Goal: Task Accomplishment & Management: Manage account settings

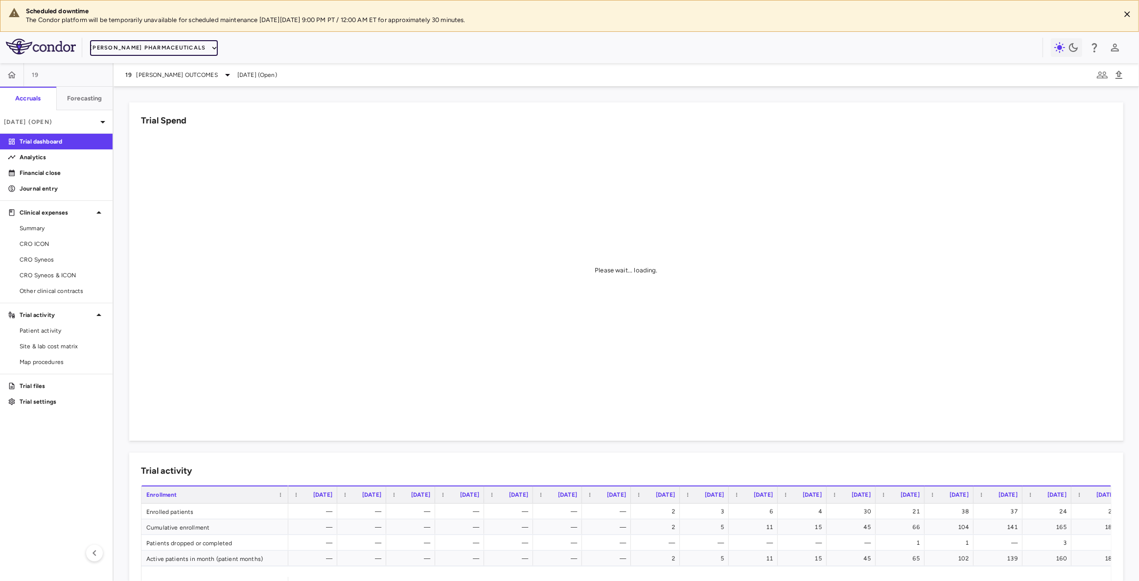
click at [176, 48] on button "Madrigal Pharmaceuticals" at bounding box center [153, 48] width 127 height 16
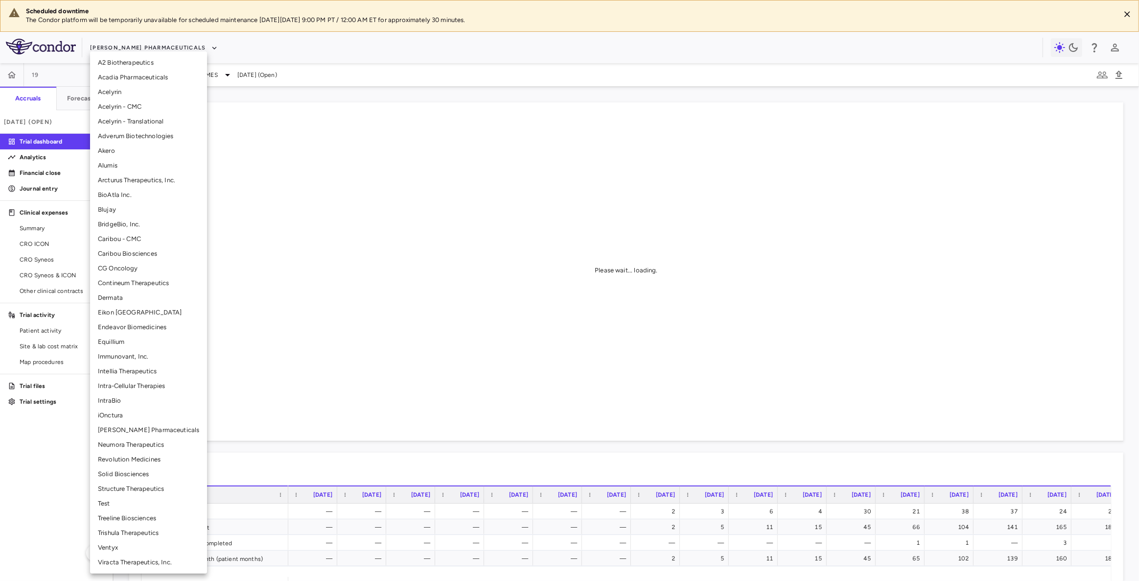
click at [120, 224] on li "BridgeBio, Inc." at bounding box center [148, 224] width 117 height 15
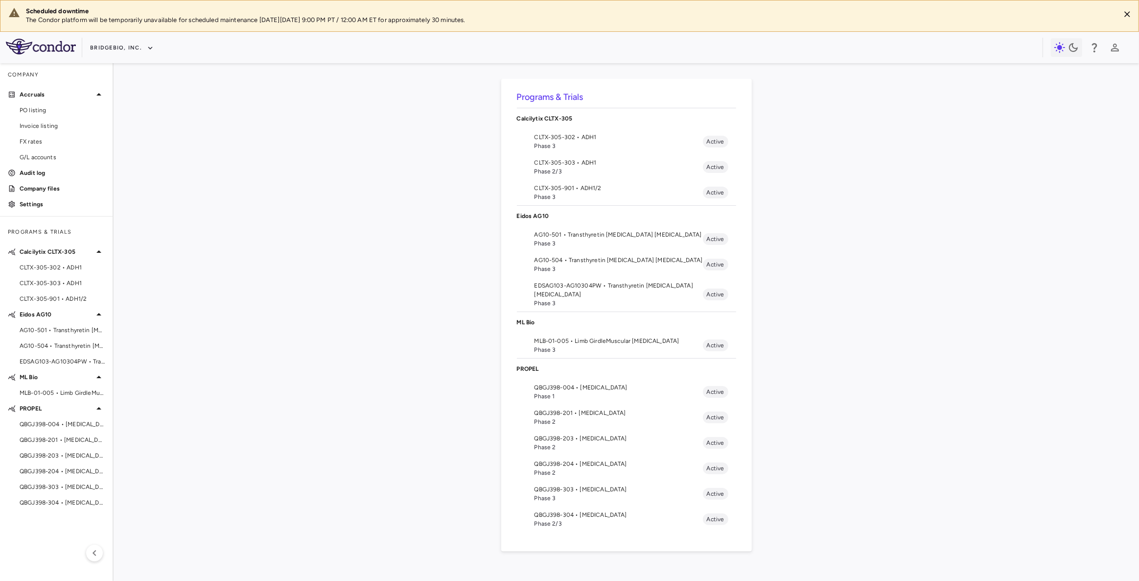
click at [558, 135] on span "CLTX-305-302 • ADH1" at bounding box center [619, 137] width 168 height 9
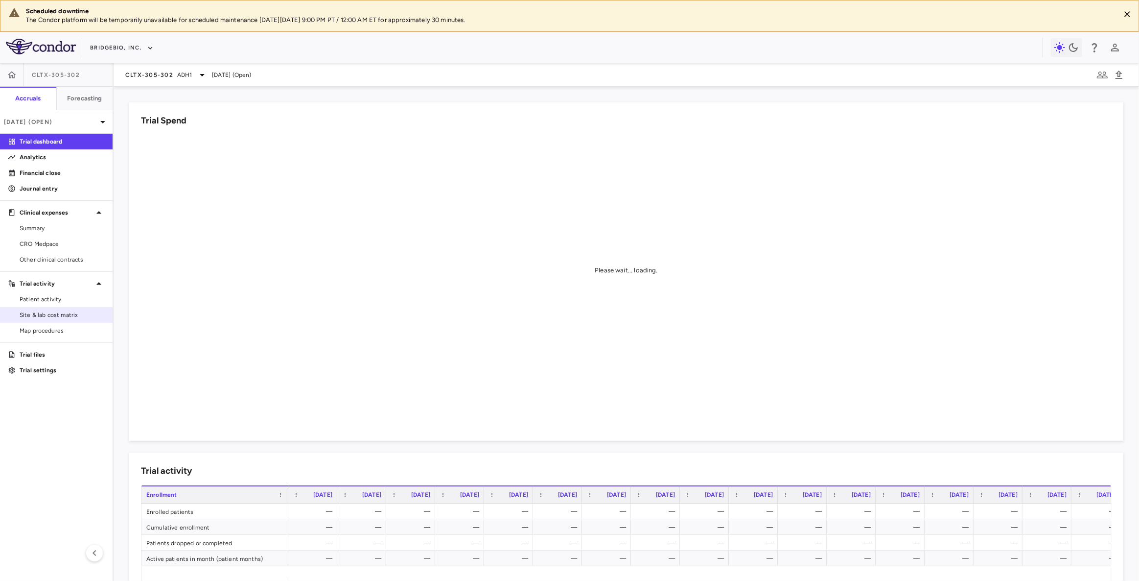
click at [62, 315] on span "Site & lab cost matrix" at bounding box center [62, 314] width 85 height 9
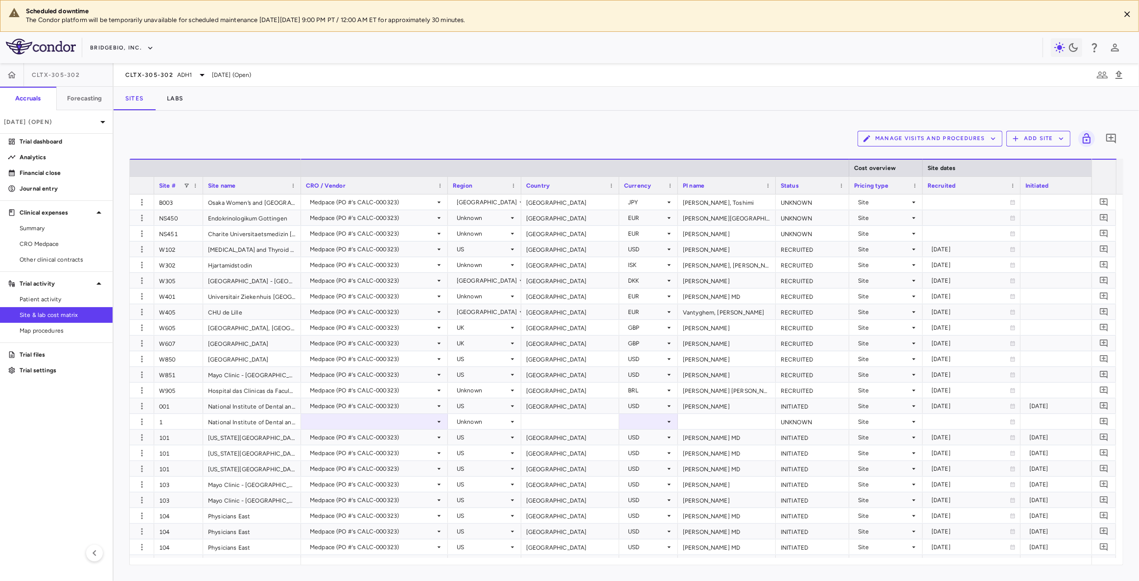
click at [928, 134] on button "Manage Visits and Procedures" at bounding box center [930, 139] width 145 height 16
click at [892, 161] on li "Visit Schedules" at bounding box center [920, 157] width 104 height 15
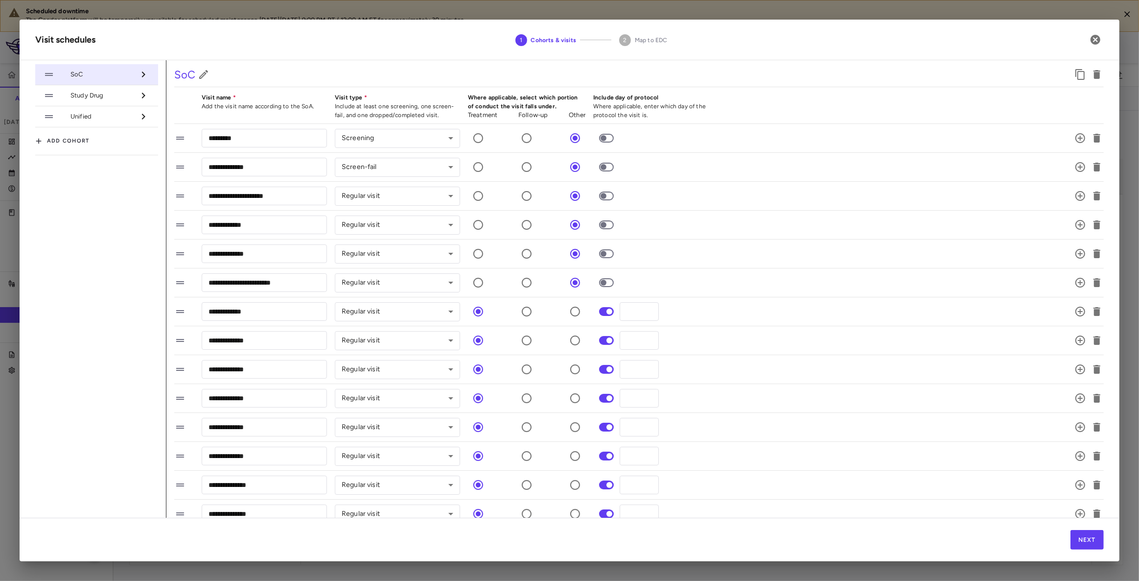
click at [97, 98] on span "Study Drug" at bounding box center [103, 95] width 64 height 9
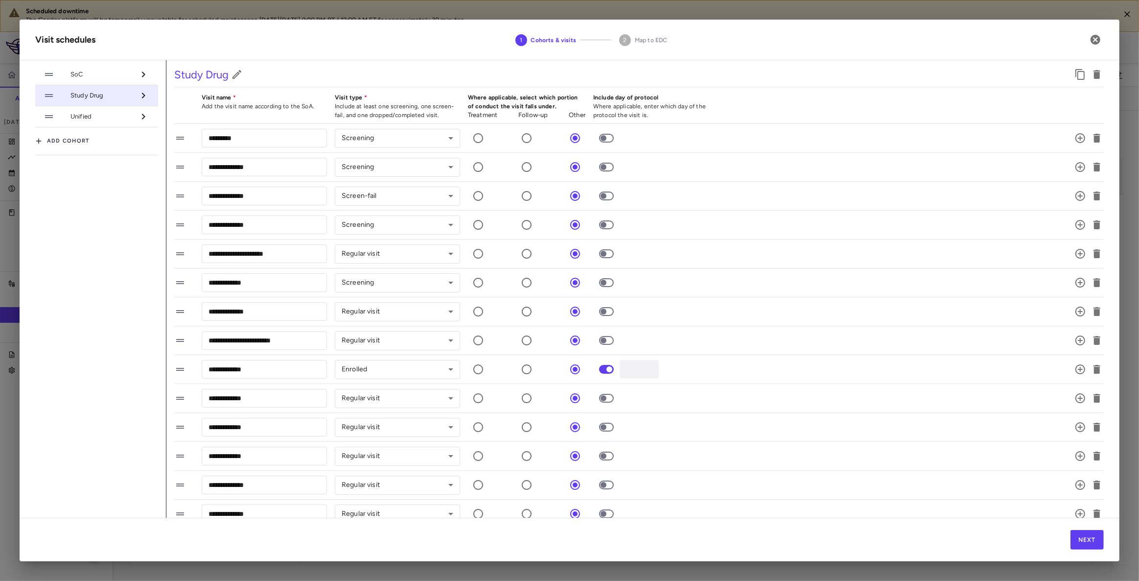
click at [93, 118] on span "Unified" at bounding box center [103, 116] width 64 height 9
click at [94, 78] on li "SoC" at bounding box center [96, 74] width 123 height 21
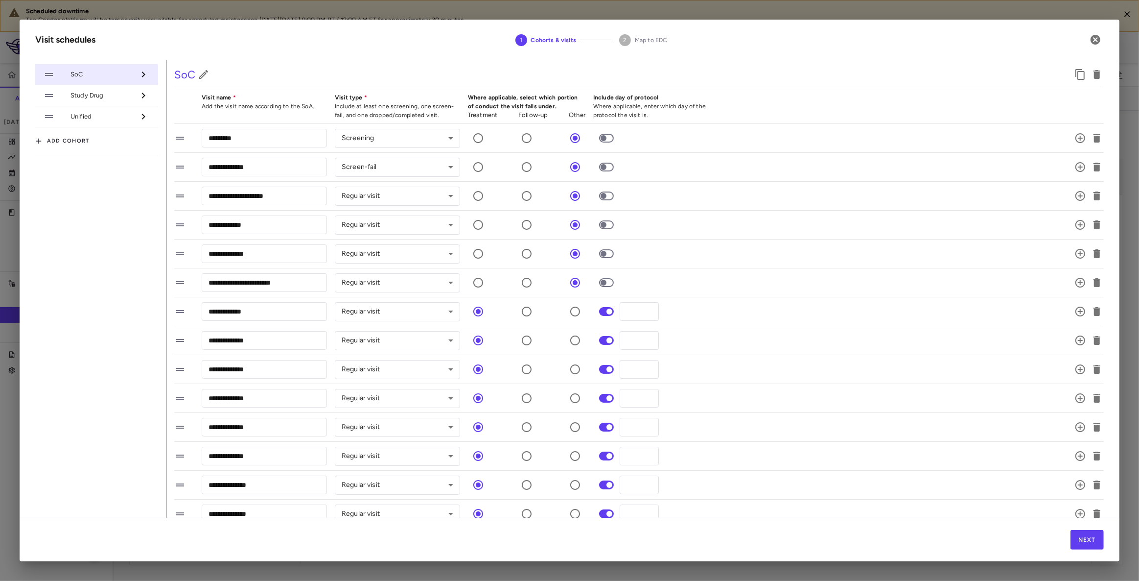
drag, startPoint x: 95, startPoint y: 102, endPoint x: 105, endPoint y: 94, distance: 13.5
click at [95, 101] on li "Study Drug" at bounding box center [96, 95] width 123 height 21
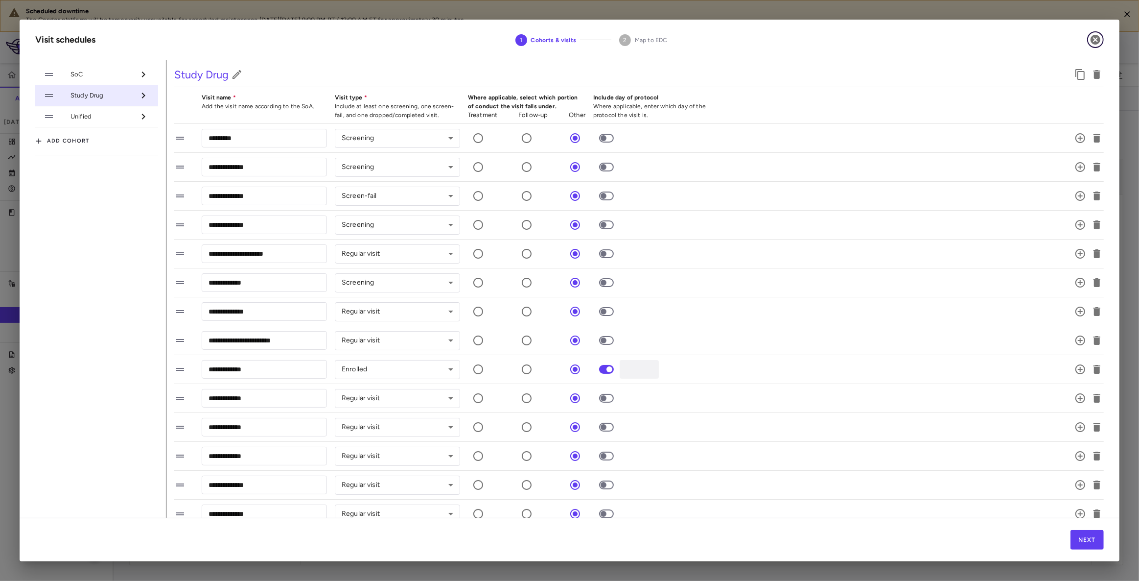
click at [1096, 38] on icon "button" at bounding box center [1096, 40] width 10 height 10
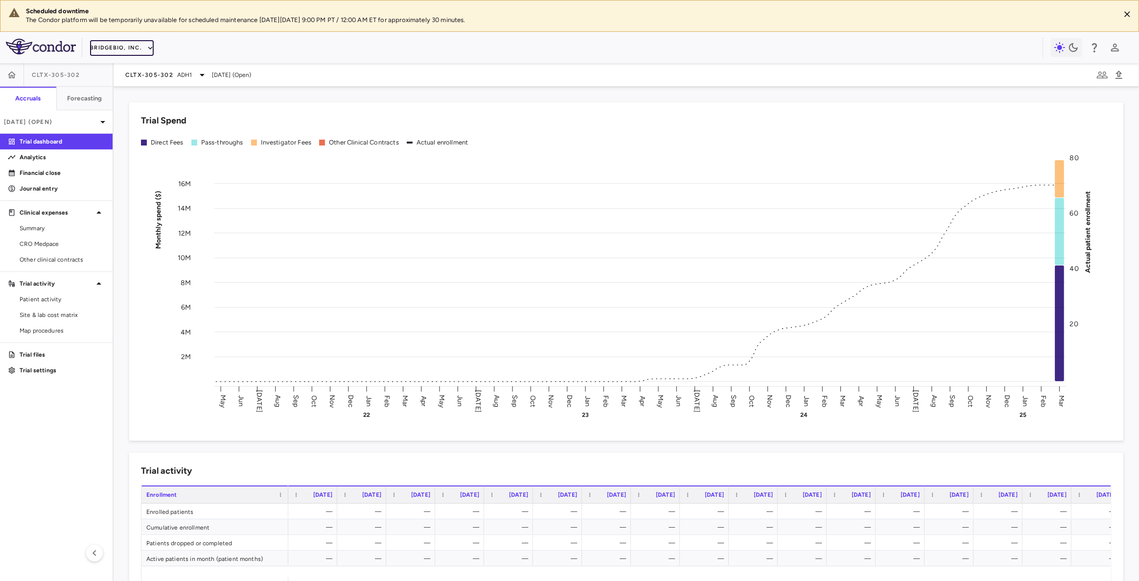
click at [146, 51] on icon "button" at bounding box center [150, 48] width 9 height 9
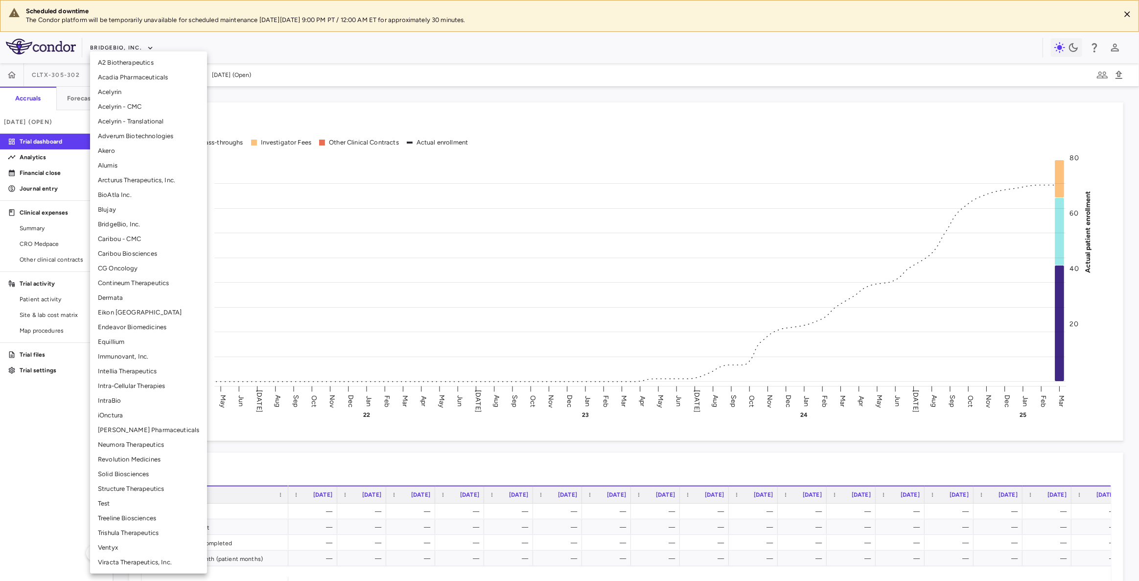
click at [136, 487] on li "Structure Therapeutics" at bounding box center [148, 488] width 117 height 15
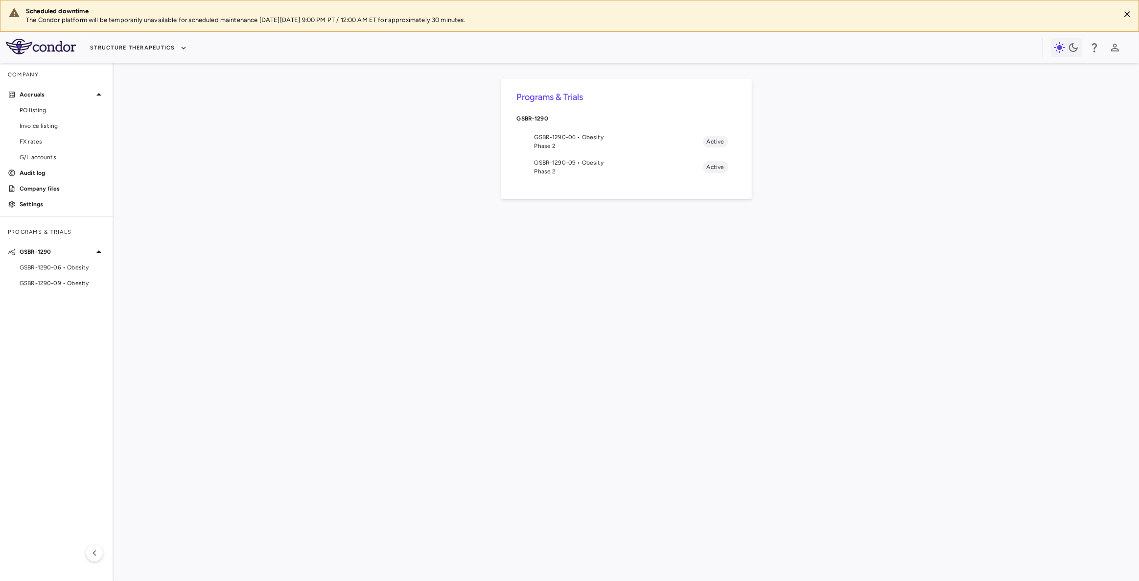
click at [610, 410] on div "Programs & Trials GSBR-1290 GSBR-1290-06 • Obesity Phase 2 Active GSBR-1290-09 …" at bounding box center [626, 322] width 994 height 486
click at [568, 142] on span "Phase 2" at bounding box center [619, 146] width 168 height 9
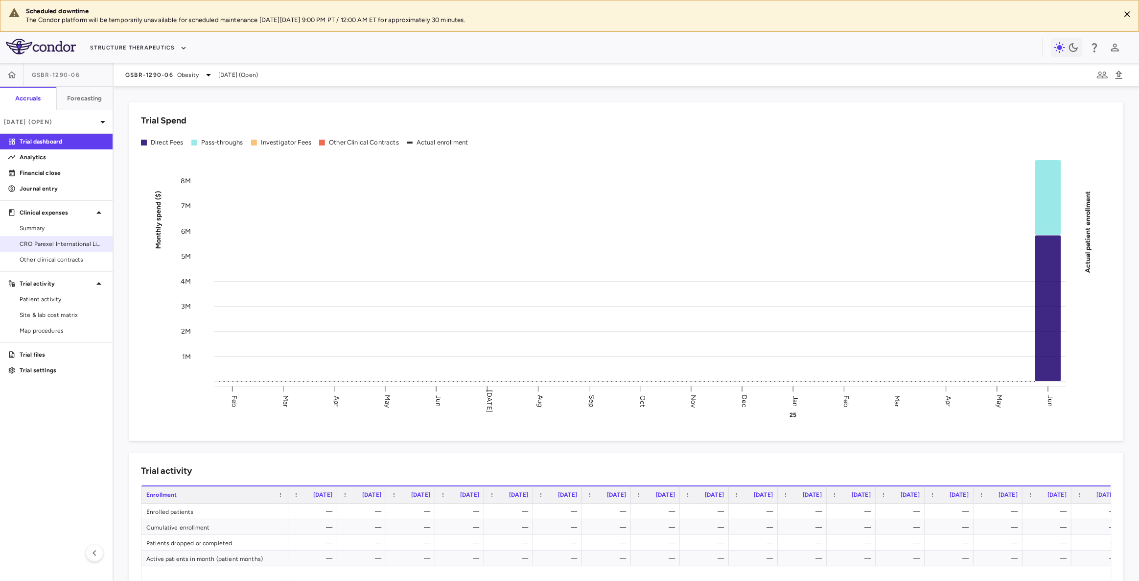
click at [73, 242] on span "CRO Parexel International Limited" at bounding box center [62, 243] width 85 height 9
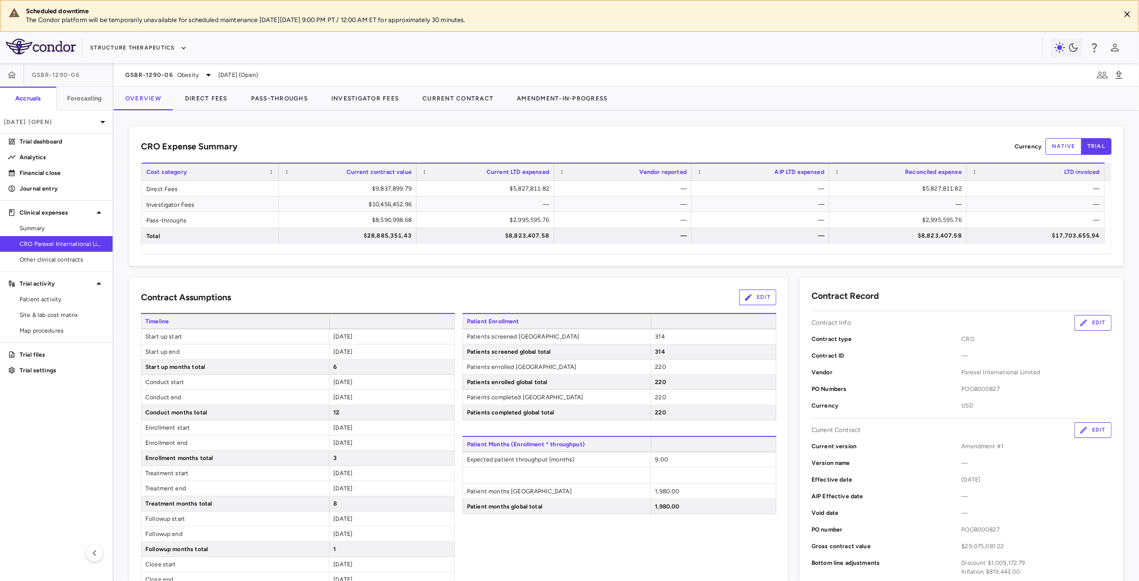
click at [364, 359] on div "6" at bounding box center [391, 366] width 125 height 15
click at [77, 312] on span "Site & lab cost matrix" at bounding box center [62, 314] width 85 height 9
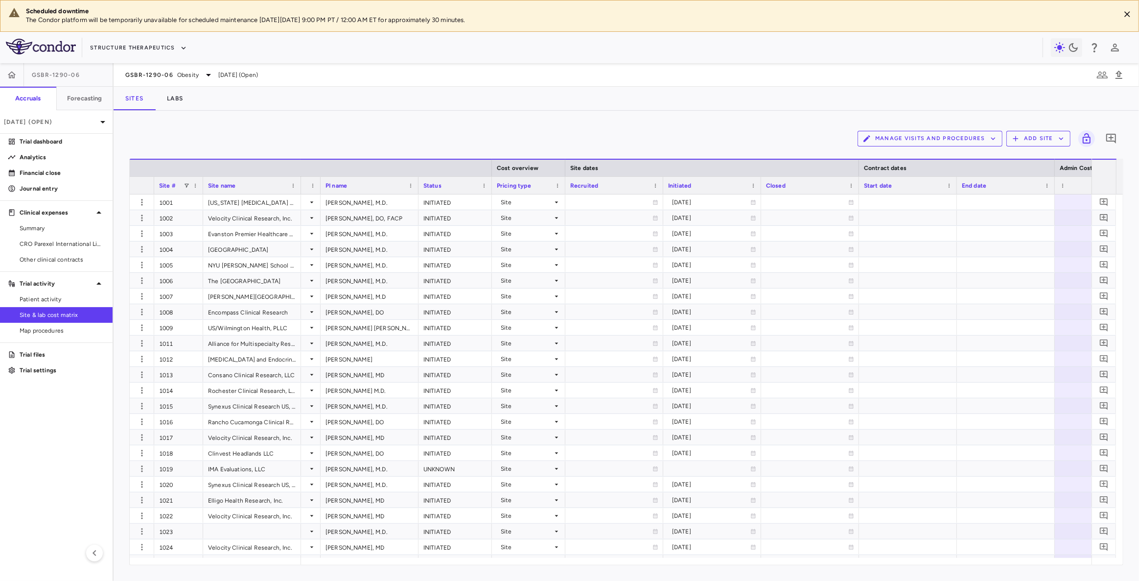
scroll to position [0, 621]
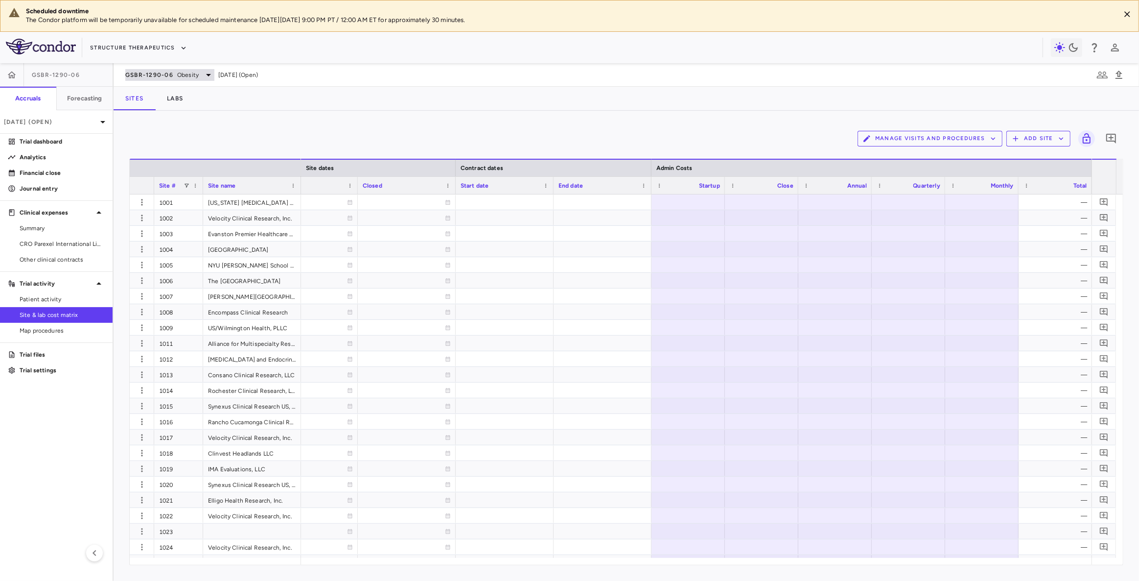
click at [172, 69] on div "GSBR-1290-06 Obesity" at bounding box center [169, 75] width 89 height 12
click at [142, 47] on div at bounding box center [569, 290] width 1139 height 581
click at [161, 47] on button "Structure Therapeutics" at bounding box center [138, 48] width 97 height 16
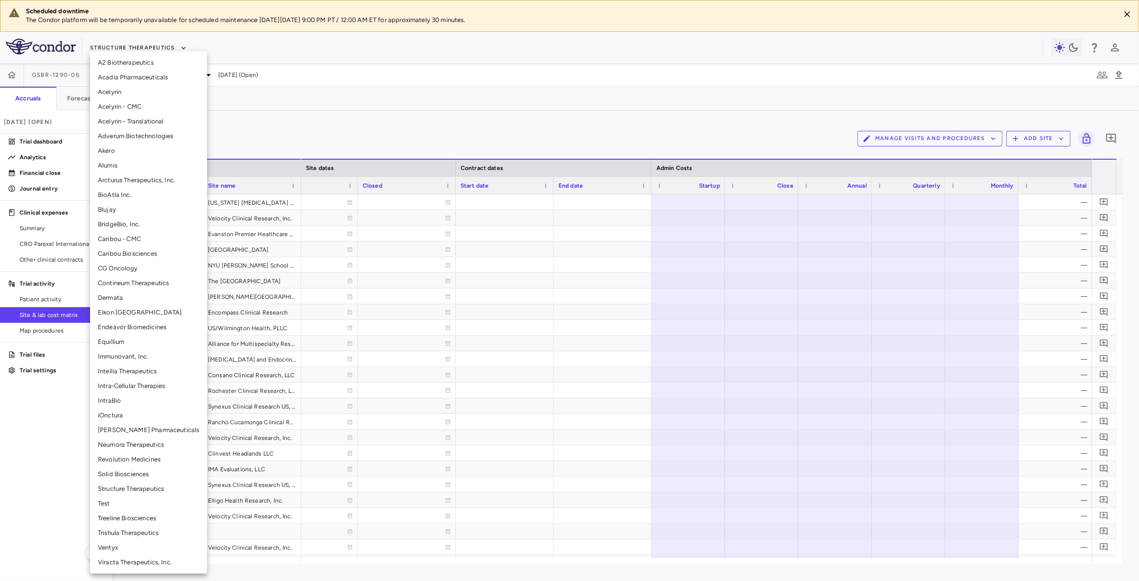
click at [132, 225] on li "BridgeBio, Inc." at bounding box center [148, 224] width 117 height 15
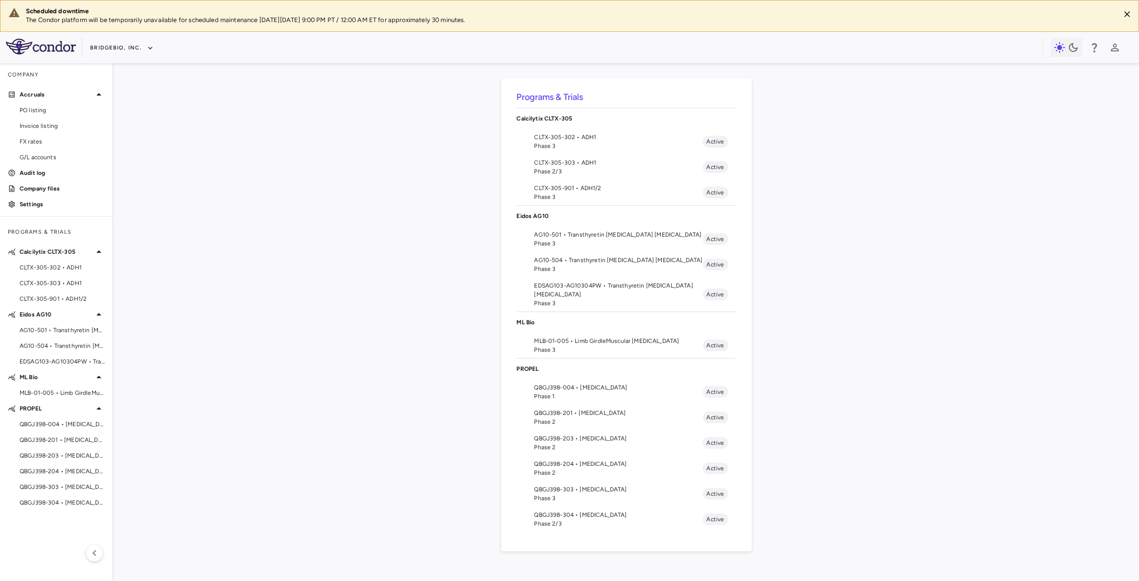
click at [588, 445] on span "Phase 2" at bounding box center [619, 447] width 168 height 9
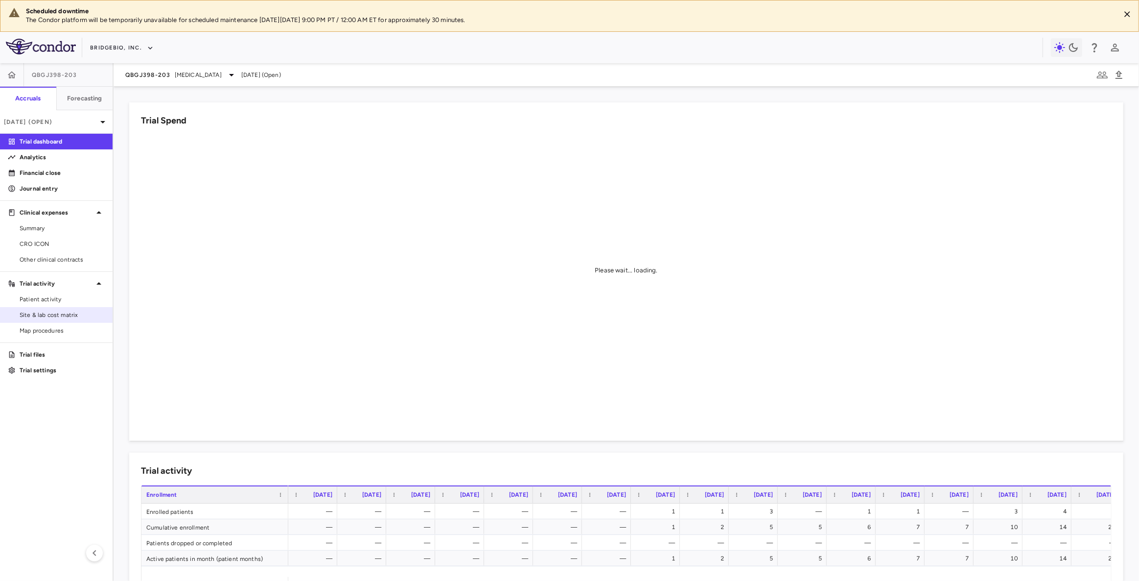
click at [76, 314] on span "Site & lab cost matrix" at bounding box center [62, 314] width 85 height 9
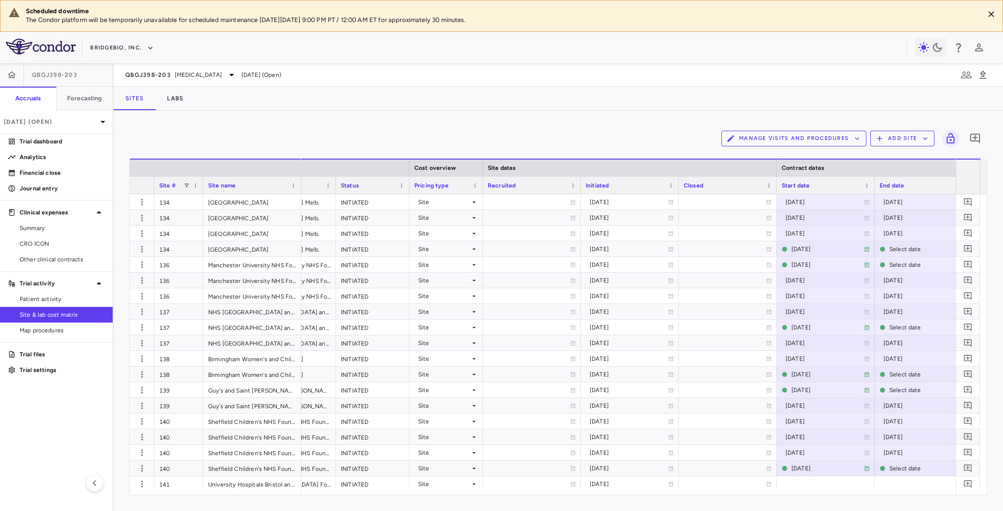
scroll to position [0, 441]
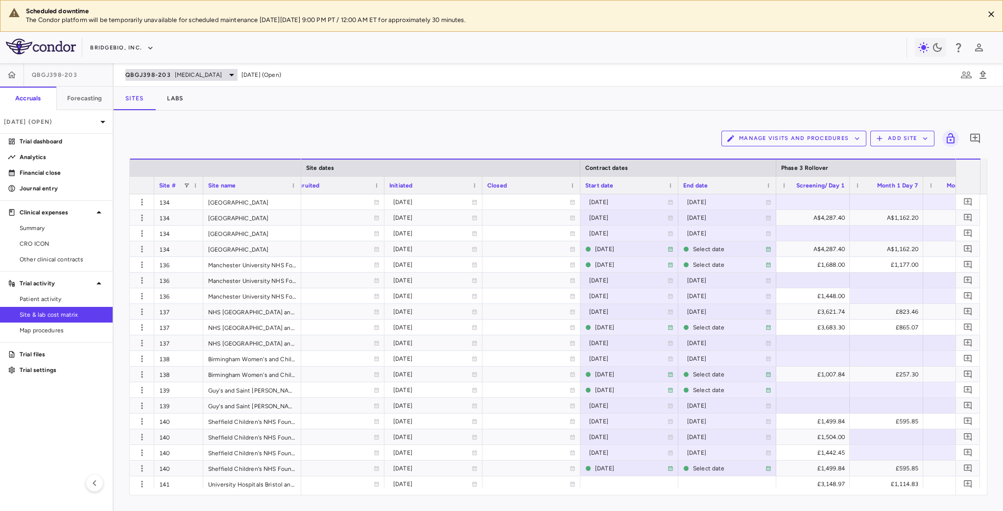
click at [189, 71] on span "Achondroplasia" at bounding box center [198, 75] width 47 height 9
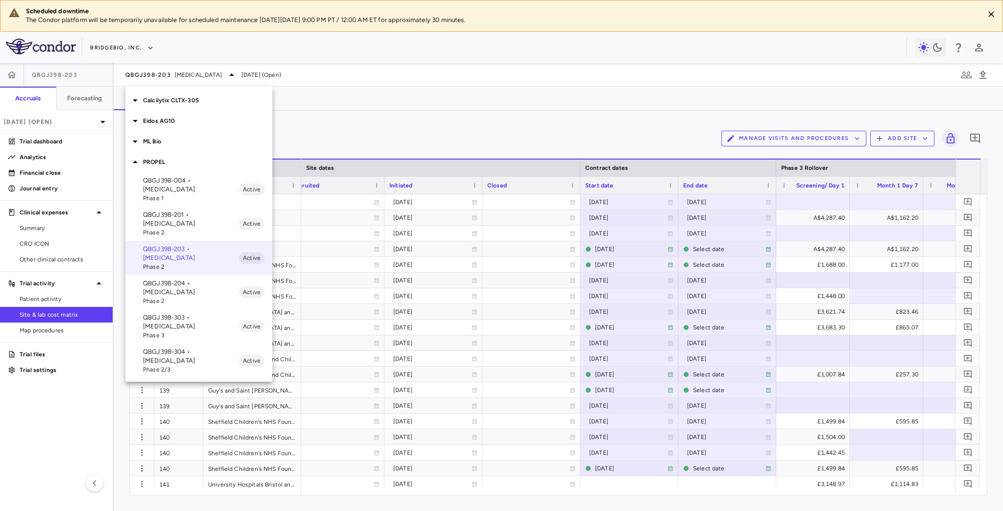
click at [139, 52] on div at bounding box center [501, 255] width 1003 height 511
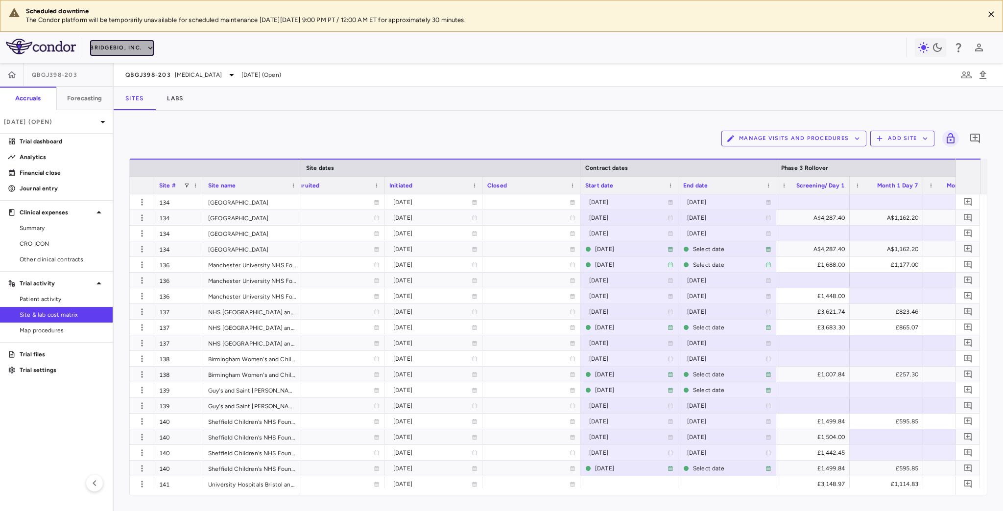
click at [135, 48] on button "BridgeBio, Inc." at bounding box center [122, 48] width 64 height 16
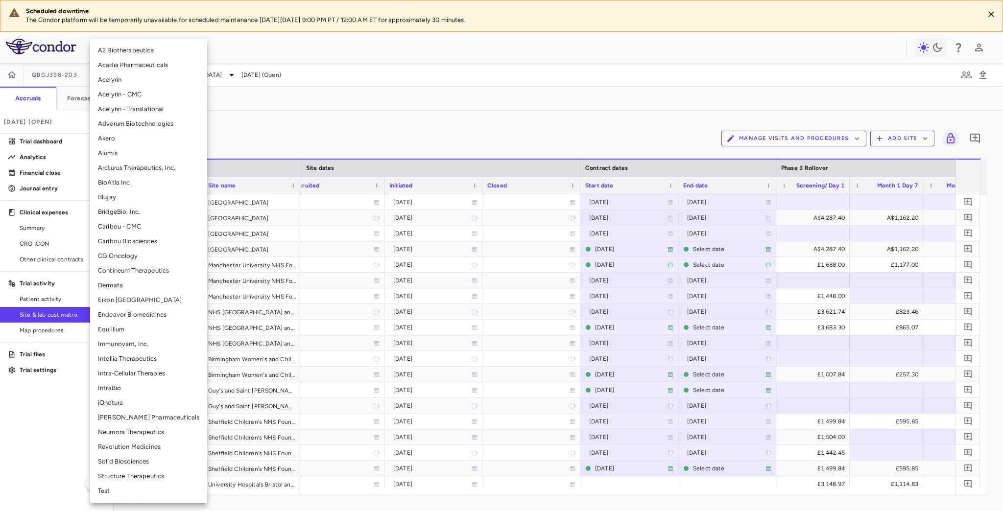
click at [130, 471] on li "Structure Therapeutics" at bounding box center [148, 476] width 117 height 15
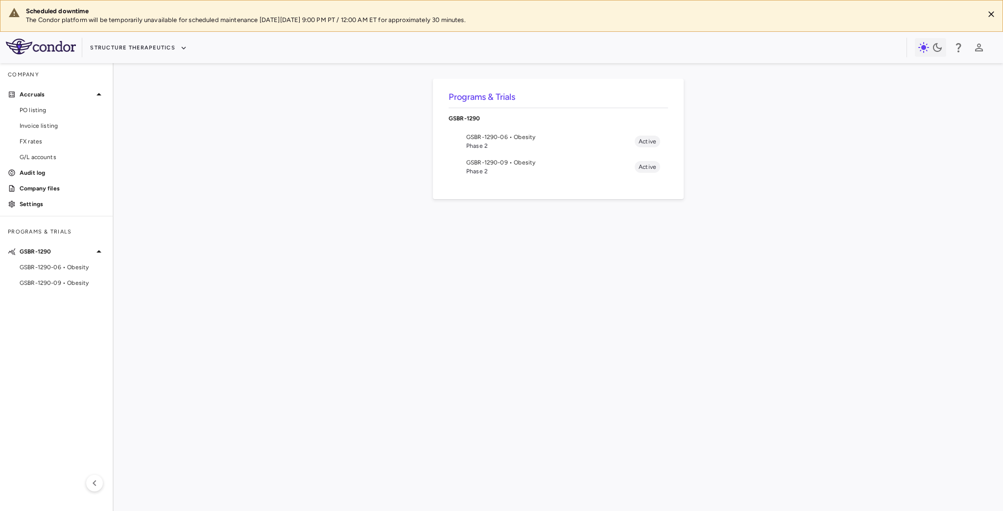
click at [536, 143] on span "Phase 2" at bounding box center [550, 146] width 168 height 9
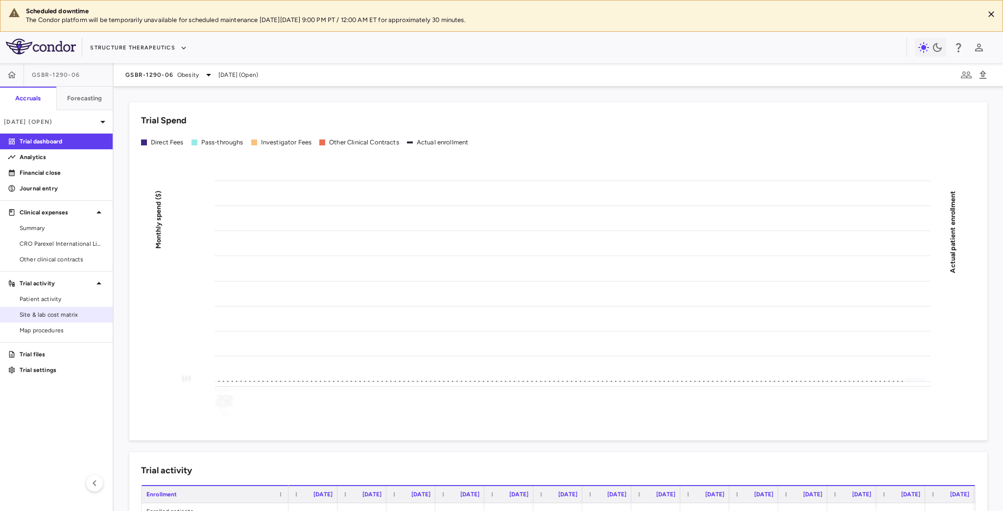
click at [69, 320] on link "Site & lab cost matrix" at bounding box center [56, 314] width 113 height 15
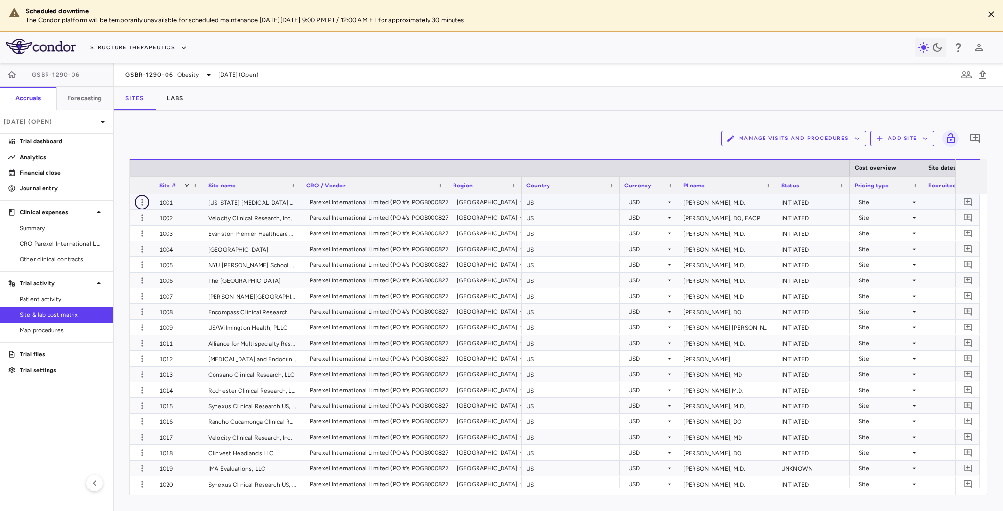
click at [144, 204] on icon "button" at bounding box center [142, 202] width 10 height 10
click at [206, 125] on div at bounding box center [501, 255] width 1003 height 511
click at [142, 200] on icon "button" at bounding box center [142, 202] width 10 height 10
click at [119, 222] on div "Add new site version" at bounding box center [103, 222] width 91 height 18
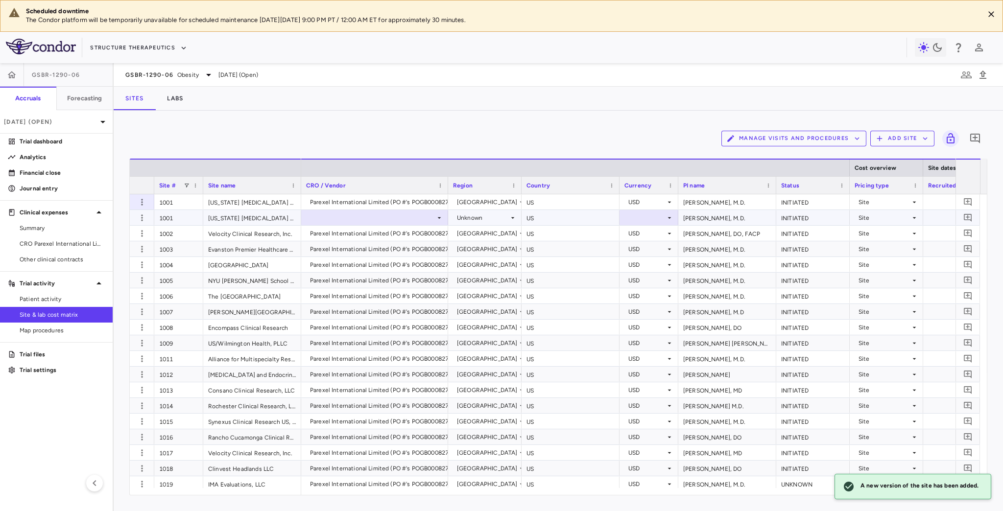
click at [378, 220] on div at bounding box center [374, 218] width 137 height 14
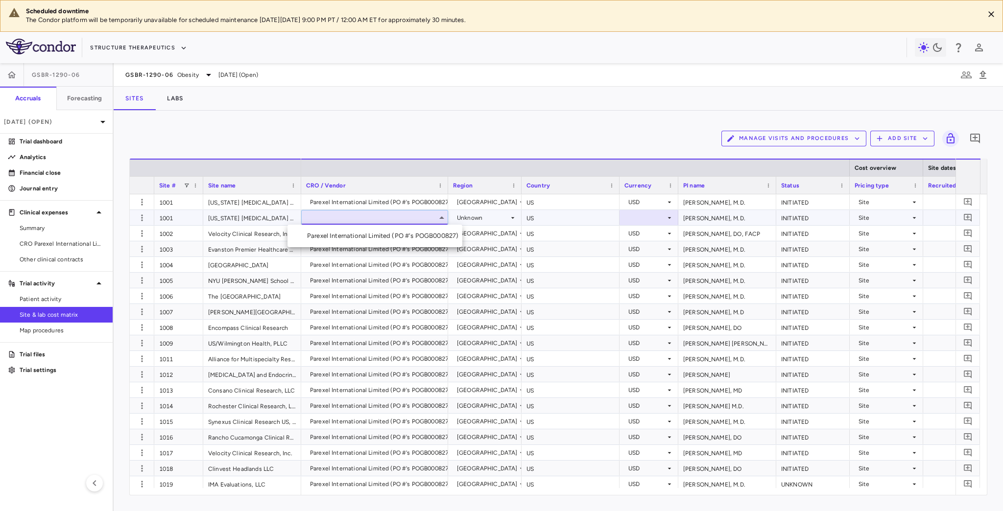
click at [374, 237] on div "Parexel International Limited (PO #'s POGB000827)" at bounding box center [384, 236] width 155 height 9
click at [503, 219] on div "Unknown" at bounding box center [483, 218] width 52 height 16
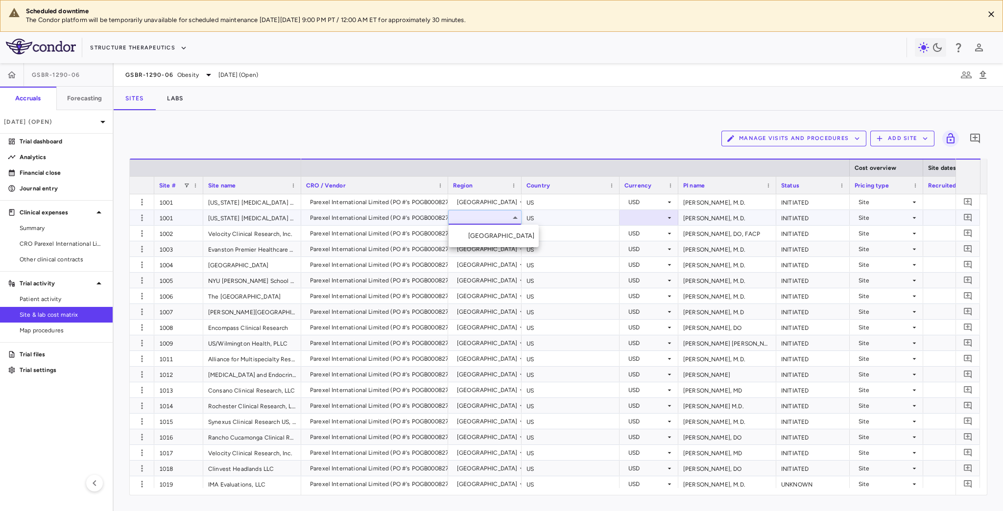
click at [488, 235] on div "[GEOGRAPHIC_DATA]" at bounding box center [503, 236] width 71 height 9
click at [648, 219] on div at bounding box center [648, 218] width 49 height 14
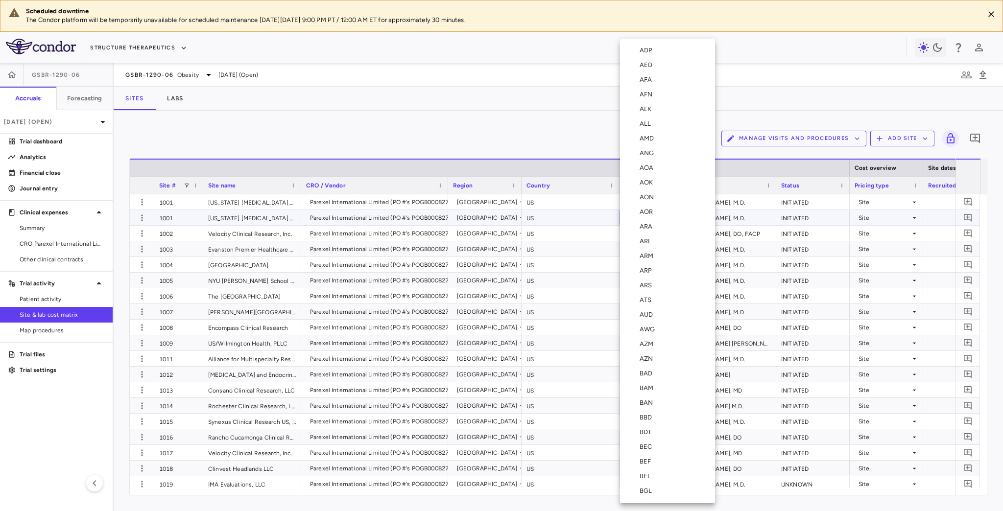
scroll to position [3466, 0]
click at [652, 329] on div "USD" at bounding box center [647, 330] width 17 height 9
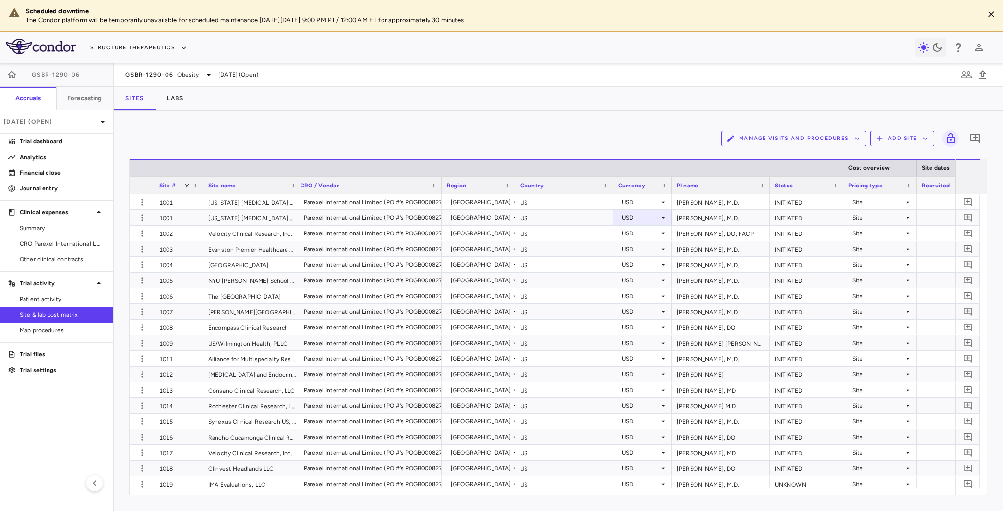
scroll to position [0, 14]
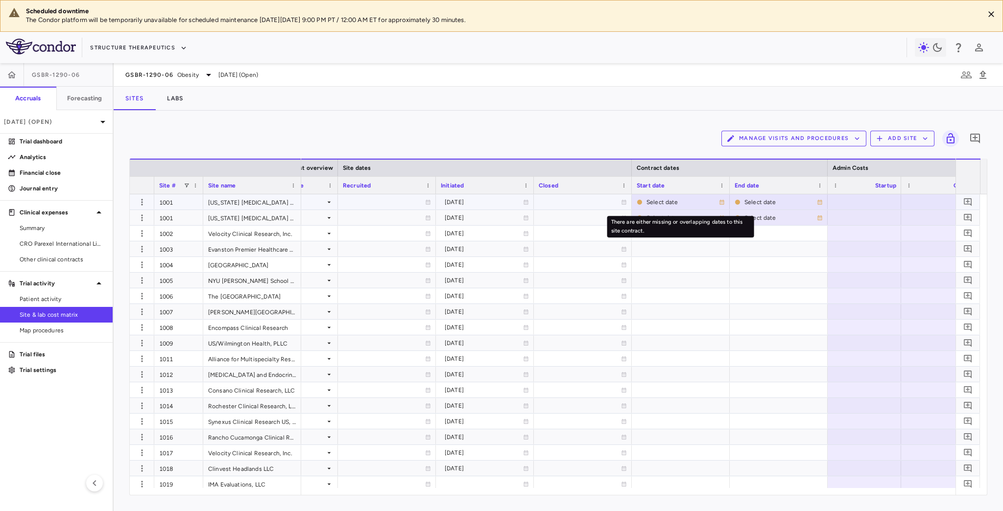
click at [650, 203] on div "Select date" at bounding box center [682, 202] width 72 height 16
click at [687, 203] on input "**********" at bounding box center [671, 203] width 79 height 16
click at [662, 200] on input "**********" at bounding box center [671, 203] width 79 height 16
click at [695, 205] on input "**********" at bounding box center [671, 203] width 79 height 16
click at [772, 205] on div "Select date" at bounding box center [780, 202] width 72 height 16
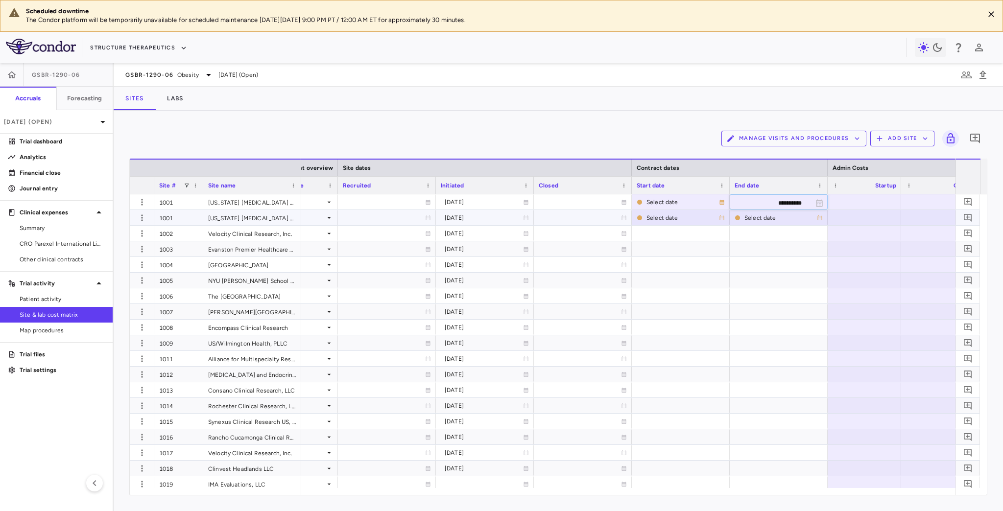
click at [659, 217] on div "Select date" at bounding box center [682, 218] width 72 height 16
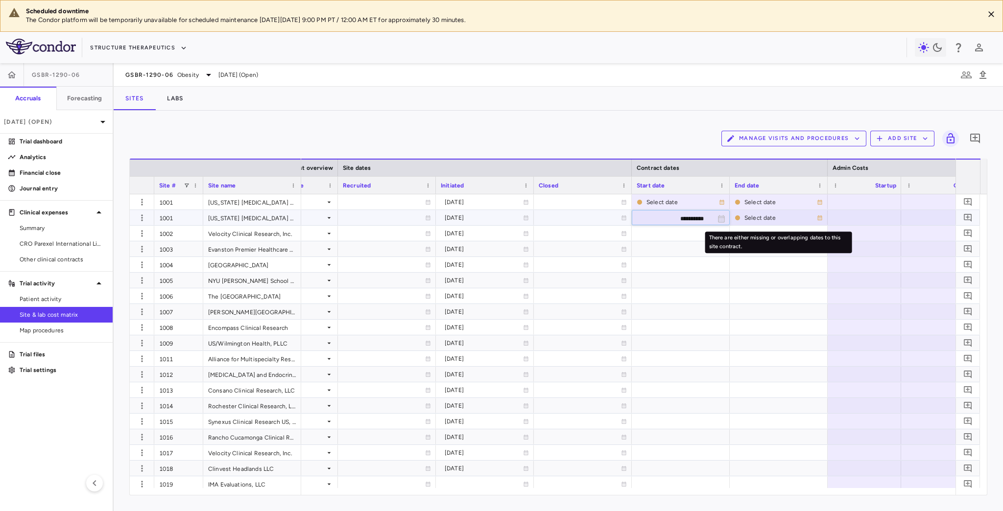
click at [768, 221] on div "Select date" at bounding box center [780, 218] width 72 height 16
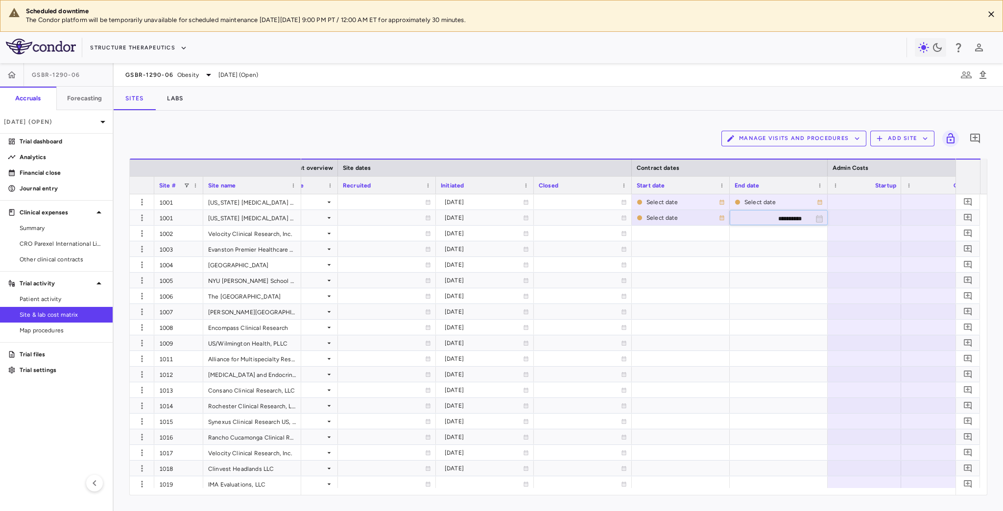
click at [596, 114] on div "Manage Visits and Procedures Add Site 0 Drag here to set row groups Drag here t…" at bounding box center [558, 311] width 889 height 401
click at [677, 217] on div "Select date" at bounding box center [682, 218] width 72 height 16
click at [797, 219] on div "Select date" at bounding box center [780, 218] width 72 height 16
click at [642, 135] on div "Manage Visits and Procedures Add Site 0" at bounding box center [558, 138] width 858 height 24
click at [260, 217] on div "[US_STATE] [MEDICAL_DATA] & Endocrinology" at bounding box center [252, 217] width 98 height 15
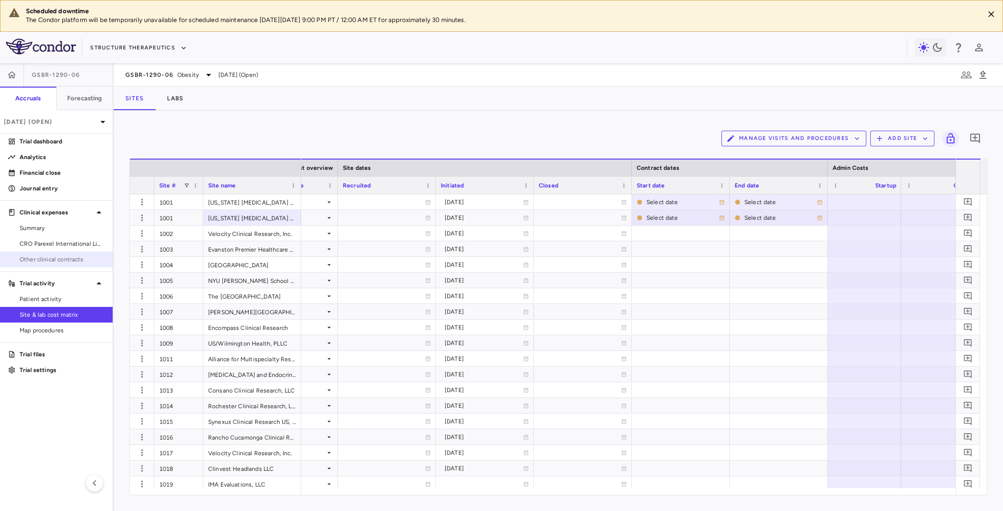
click at [67, 259] on span "Other clinical contracts" at bounding box center [62, 259] width 85 height 9
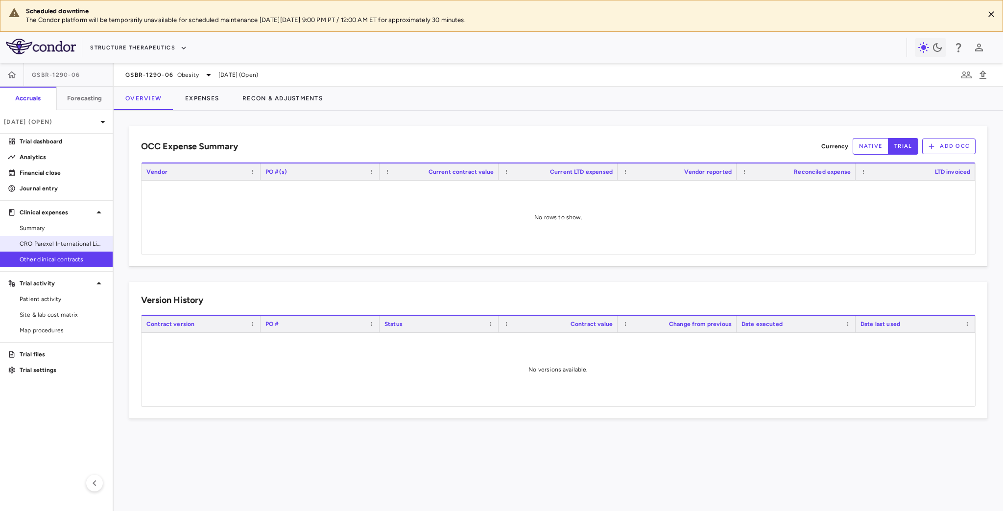
click at [68, 247] on span "CRO Parexel International Limited" at bounding box center [62, 243] width 85 height 9
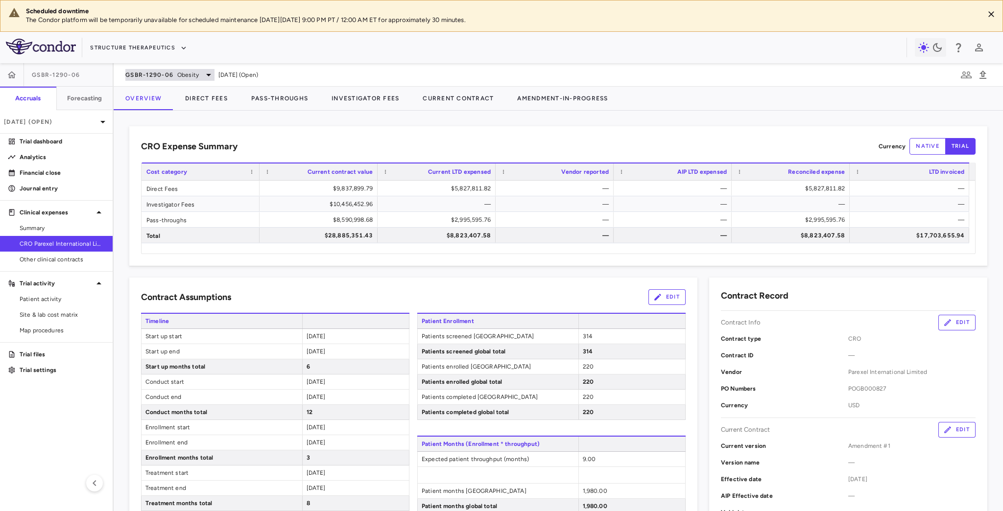
click at [173, 71] on div "GSBR-1290-06 Obesity" at bounding box center [169, 75] width 89 height 12
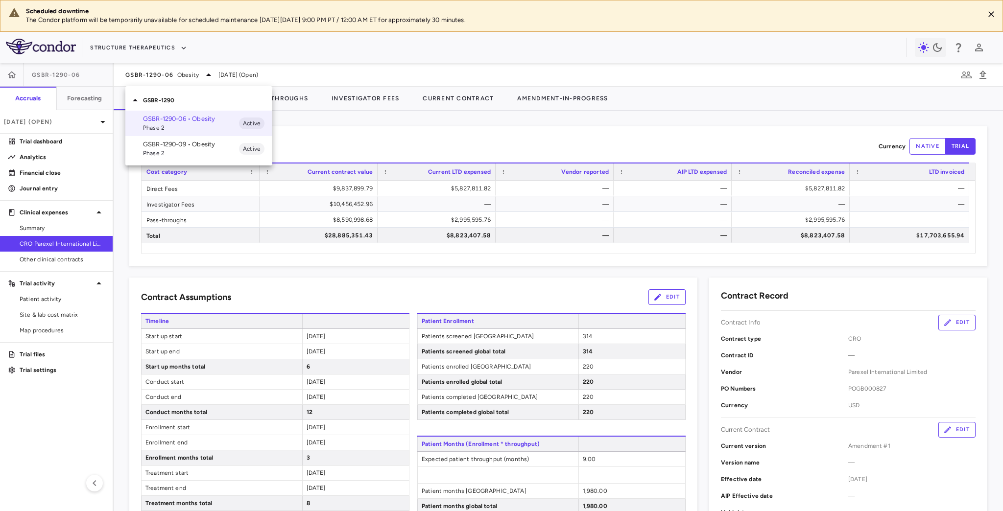
click at [177, 152] on span "Phase 2" at bounding box center [191, 153] width 96 height 9
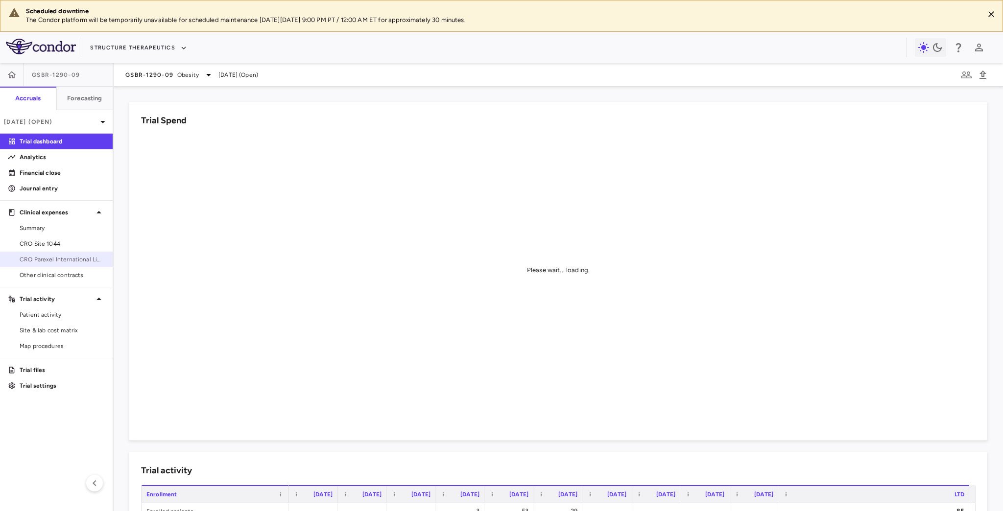
click at [59, 253] on link "CRO Parexel International Limited" at bounding box center [56, 259] width 113 height 15
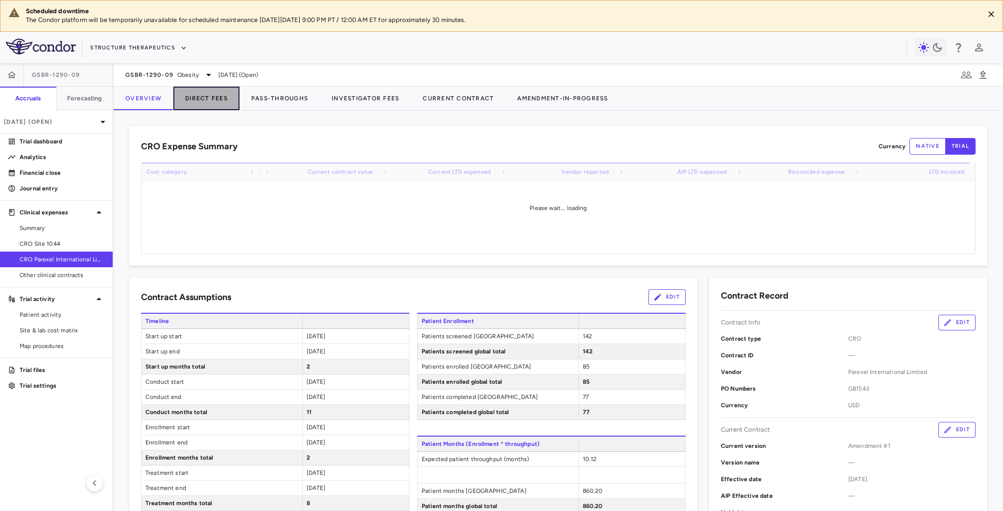
click at [205, 92] on button "Direct Fees" at bounding box center [206, 99] width 66 height 24
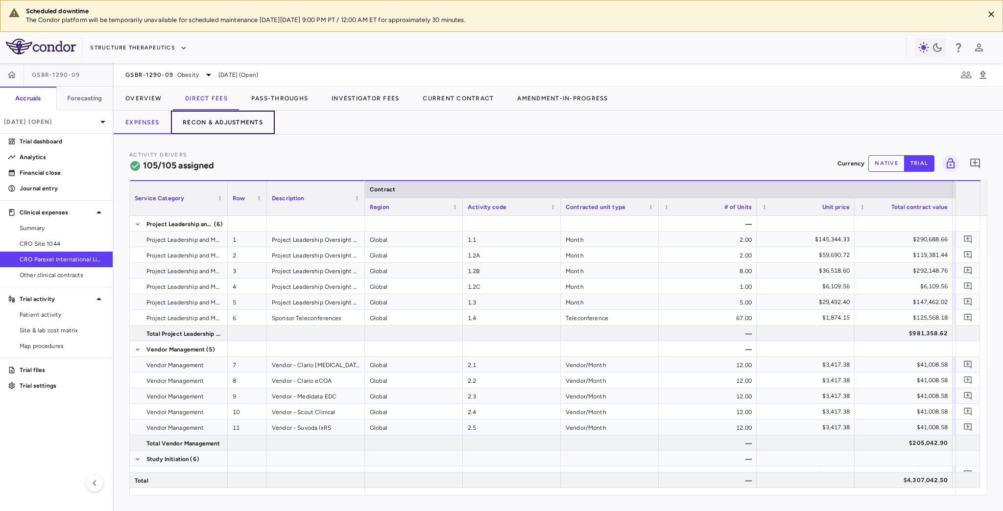
click at [248, 131] on button "Recon & Adjustments" at bounding box center [223, 123] width 104 height 24
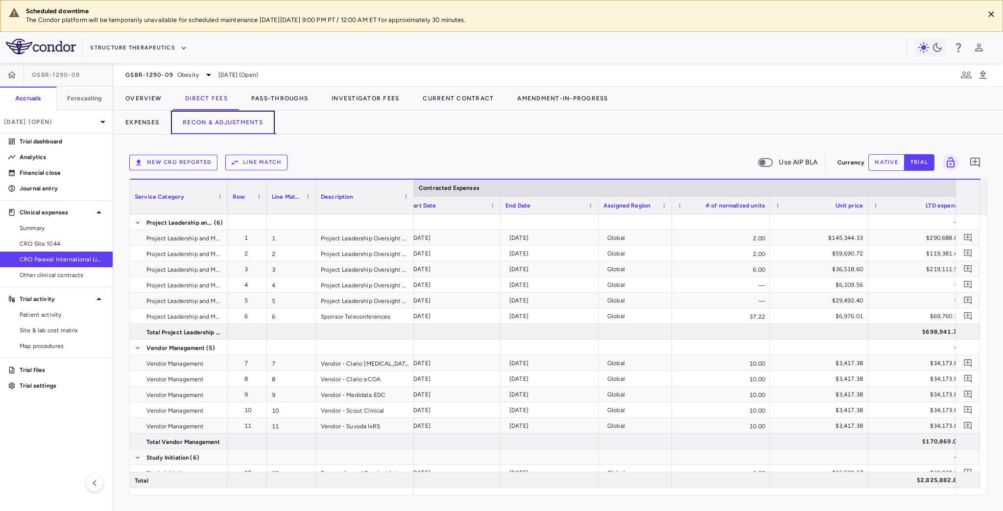
scroll to position [0, 486]
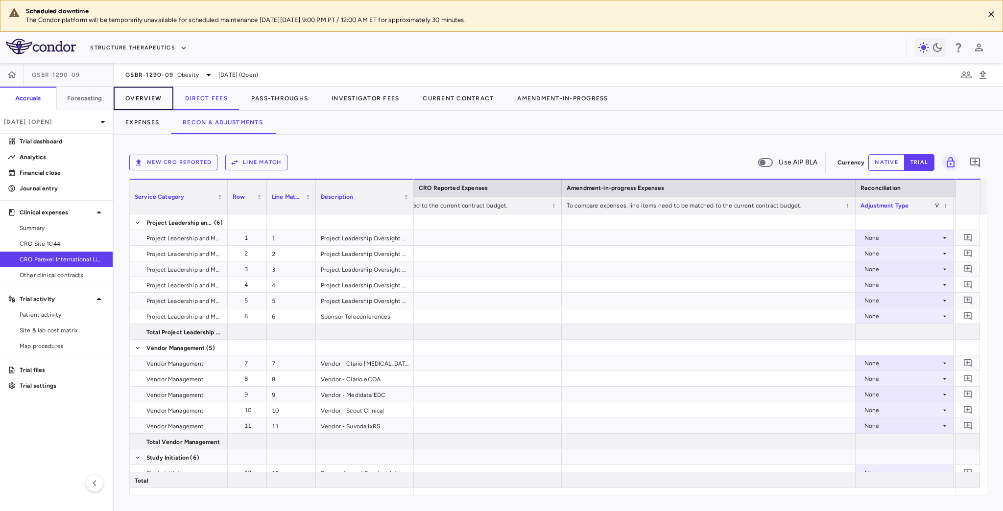
click at [157, 100] on button "Overview" at bounding box center [144, 99] width 60 height 24
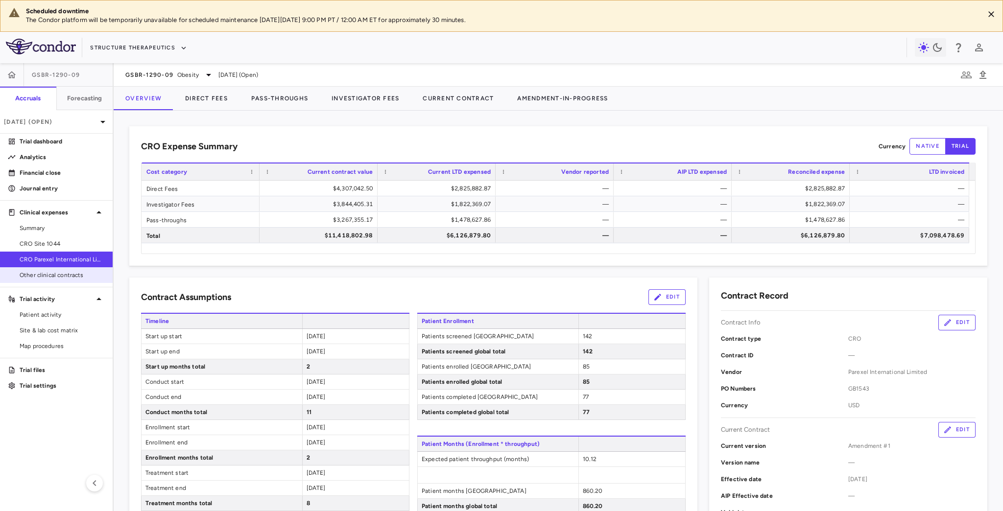
click at [63, 278] on span "Other clinical contracts" at bounding box center [62, 275] width 85 height 9
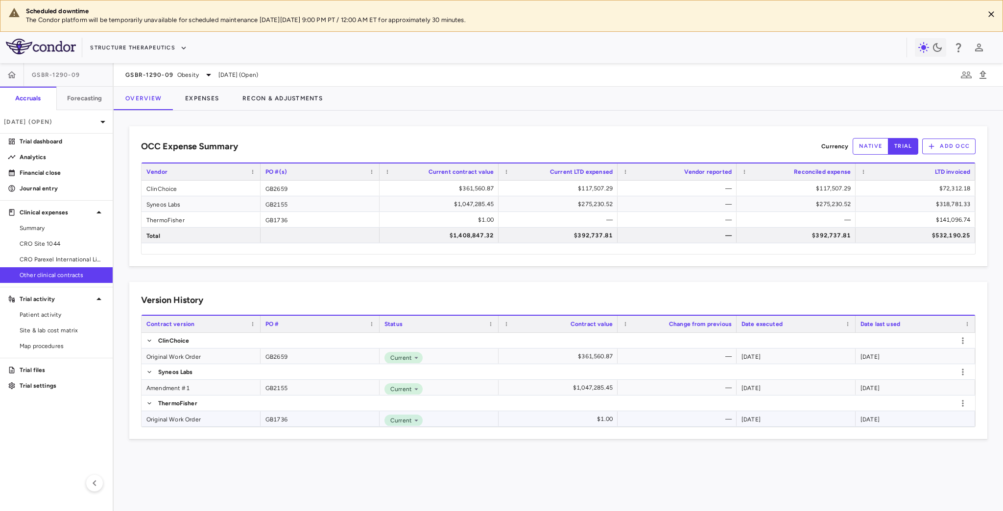
click at [189, 421] on div "Original Work Order" at bounding box center [201, 418] width 119 height 15
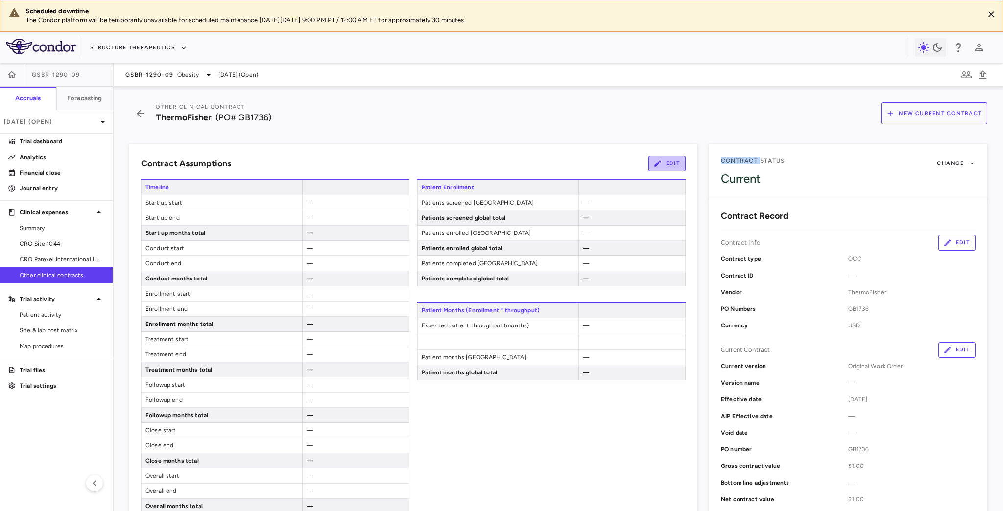
click at [663, 163] on button "Edit" at bounding box center [666, 164] width 37 height 16
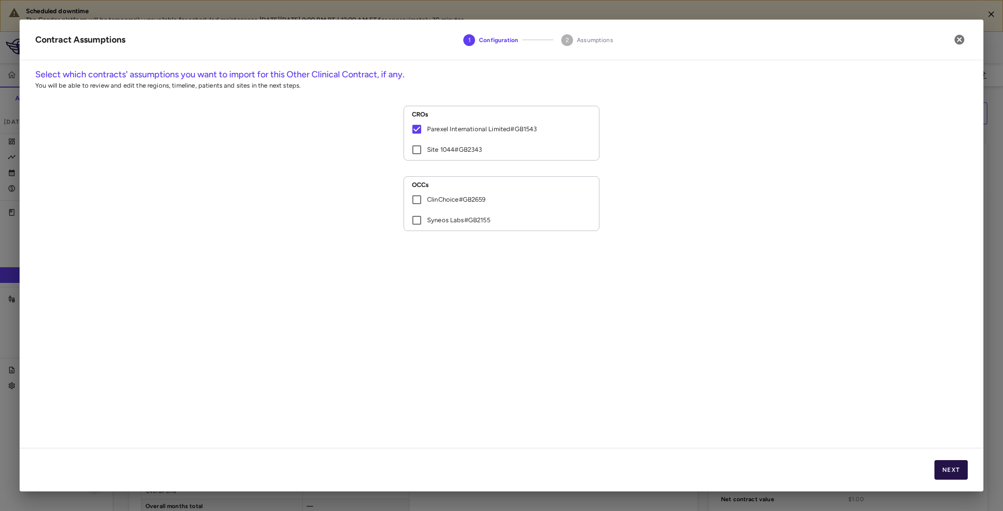
click at [940, 473] on button "Next" at bounding box center [950, 470] width 33 height 20
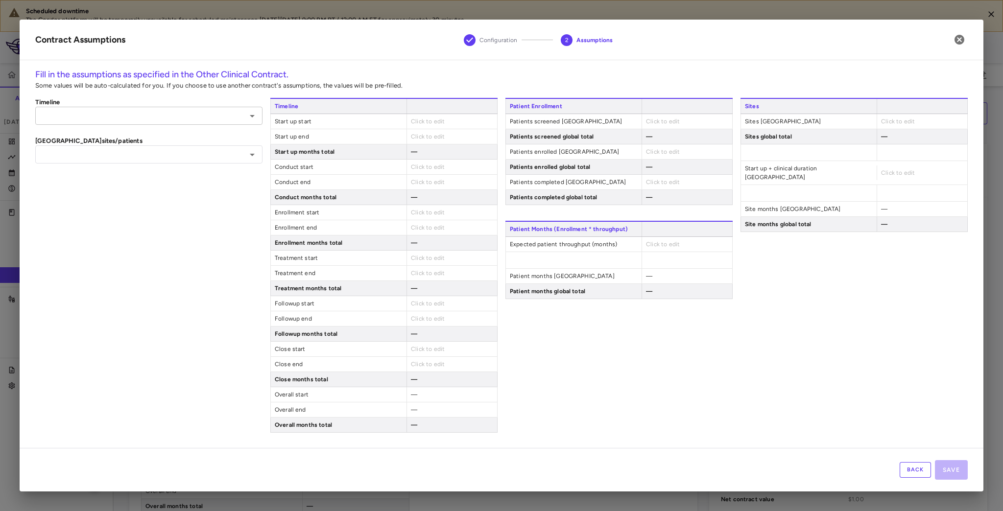
click at [184, 112] on input "text" at bounding box center [140, 116] width 205 height 12
click at [154, 136] on li "Parexel International Limited #GB1543" at bounding box center [148, 136] width 227 height 15
type input "**********"
click at [142, 152] on input "text" at bounding box center [140, 154] width 205 height 12
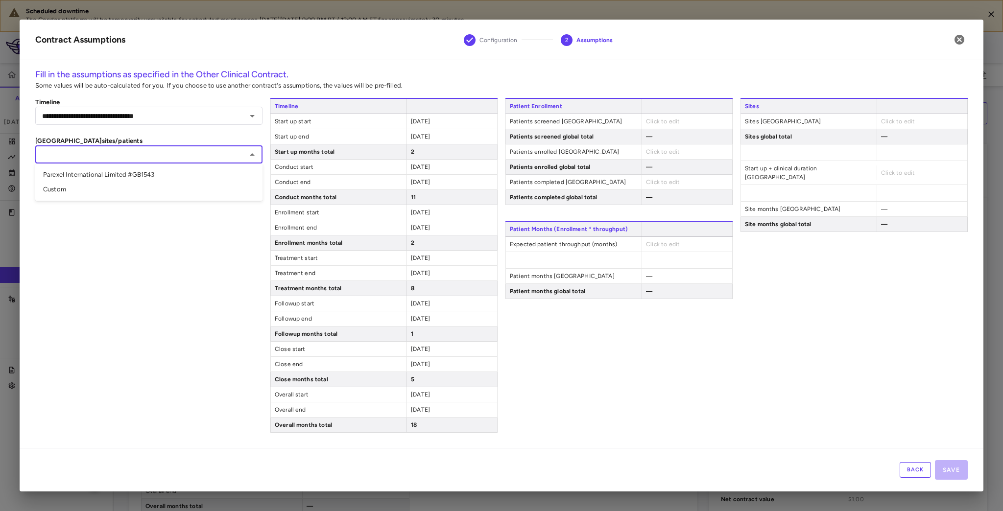
click at [140, 172] on li "Parexel International Limited #GB1543" at bounding box center [148, 174] width 227 height 15
type input "**********"
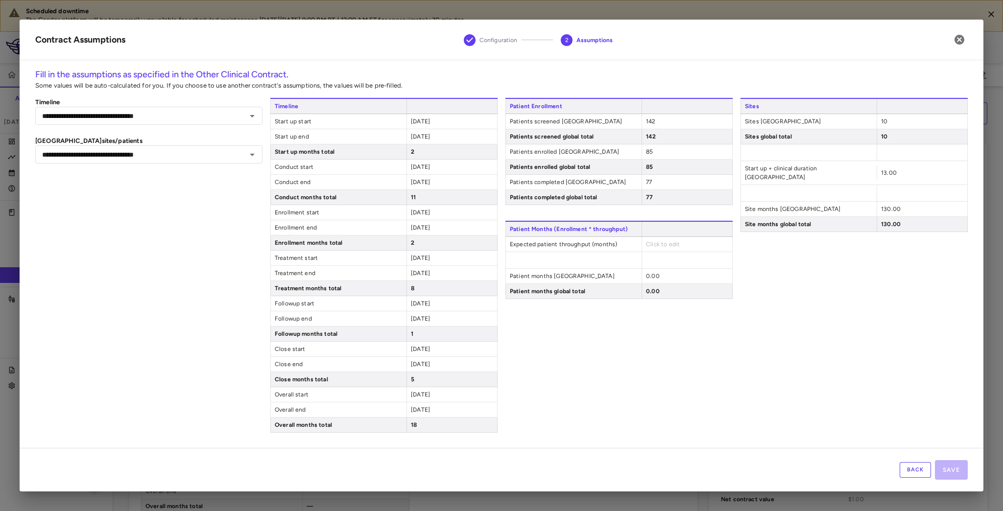
click at [667, 245] on span "Click to edit" at bounding box center [663, 244] width 34 height 7
type input "**"
click at [963, 472] on button "Save" at bounding box center [951, 470] width 33 height 20
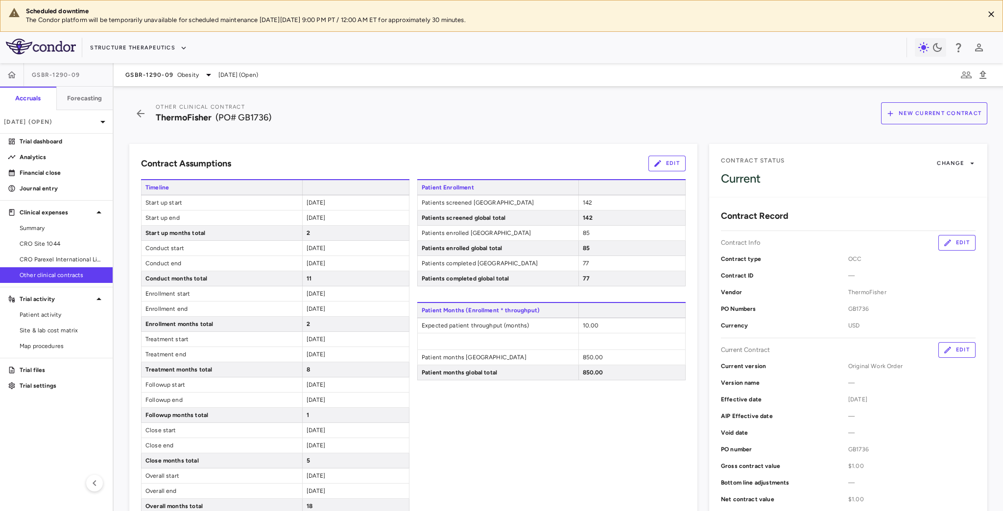
click at [948, 349] on button "Edit" at bounding box center [956, 350] width 37 height 16
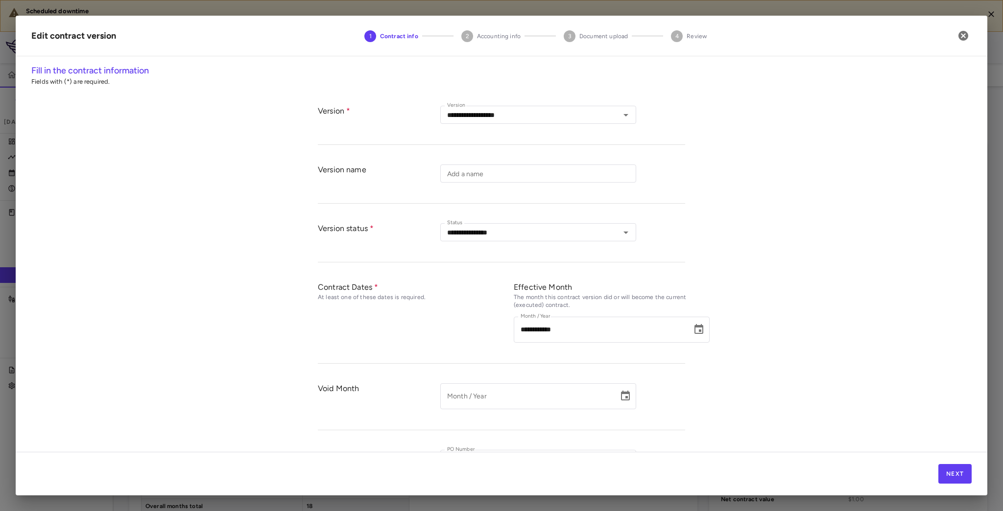
type input "**********"
type input "******"
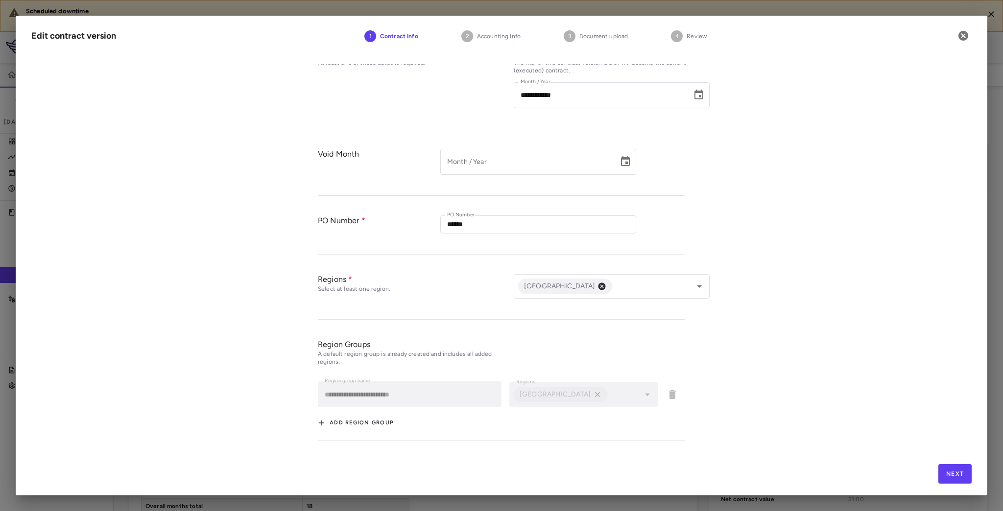
scroll to position [236, 0]
click at [950, 472] on button "Next" at bounding box center [954, 474] width 33 height 20
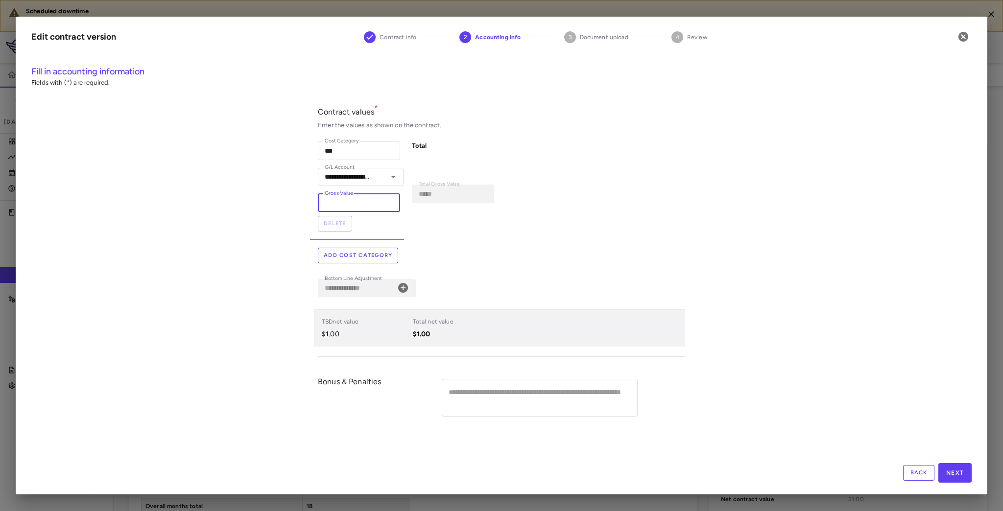
drag, startPoint x: 341, startPoint y: 204, endPoint x: 270, endPoint y: 207, distance: 71.1
click at [270, 207] on div "**********" at bounding box center [501, 258] width 971 height 386
type input "**"
type input "******"
type input "***"
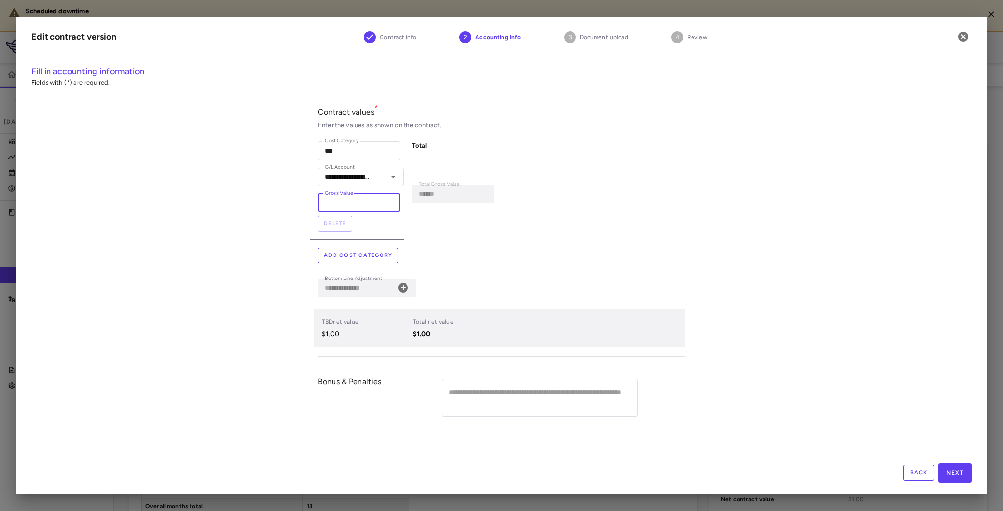
type input "*******"
type input "****"
type input "*********"
type input "*****"
type input "**********"
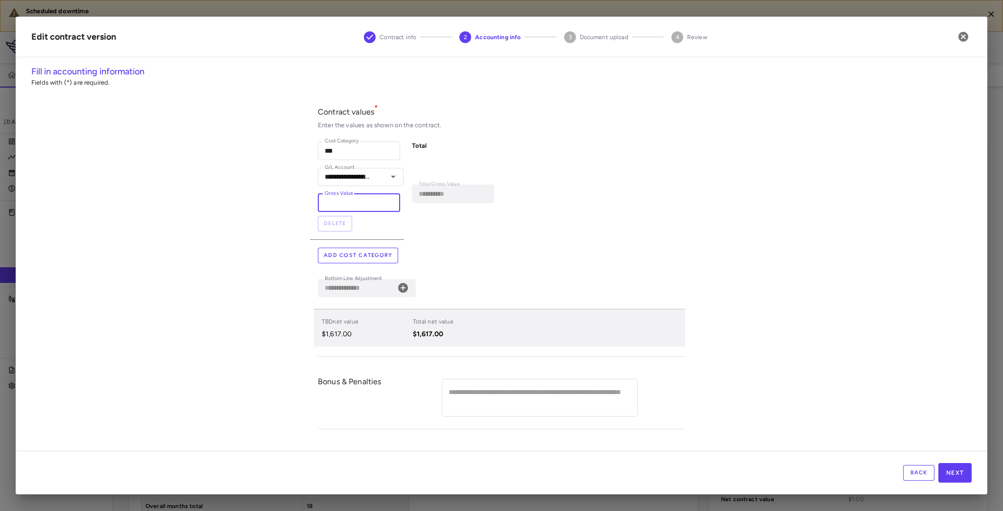
type input "******"
type input "**********"
type input "*********"
type input "**********"
type input "*********"
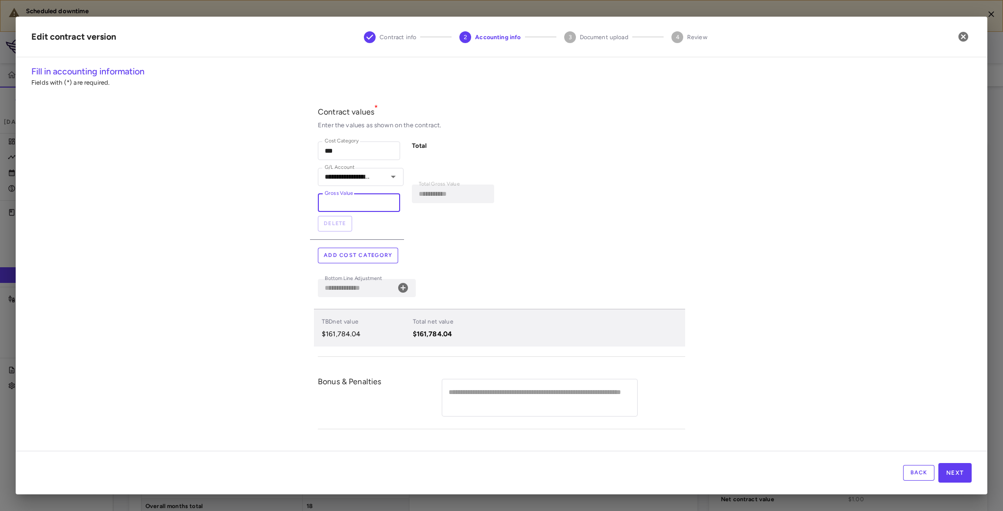
click at [597, 221] on div "**********" at bounding box center [497, 187] width 375 height 106
click at [959, 478] on button "Next" at bounding box center [954, 473] width 33 height 20
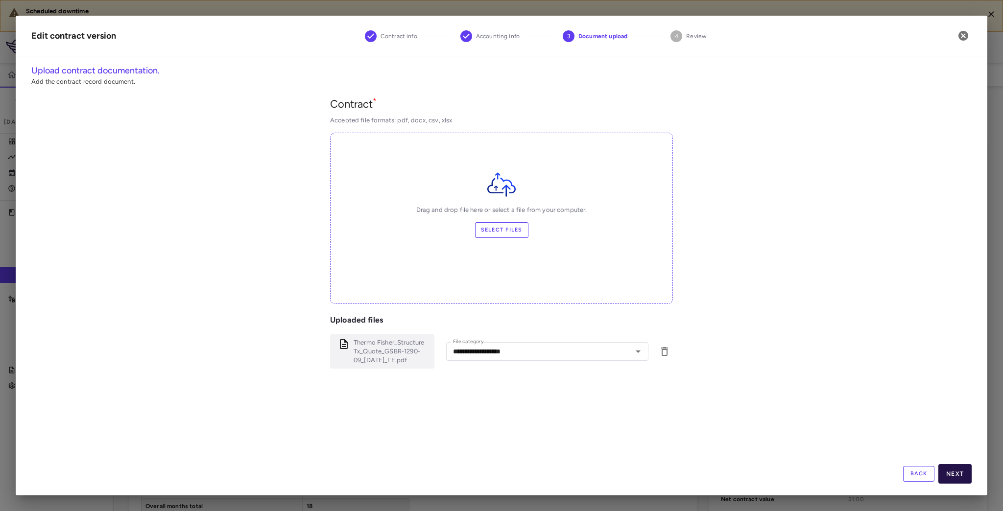
click at [960, 476] on button "Next" at bounding box center [954, 474] width 33 height 20
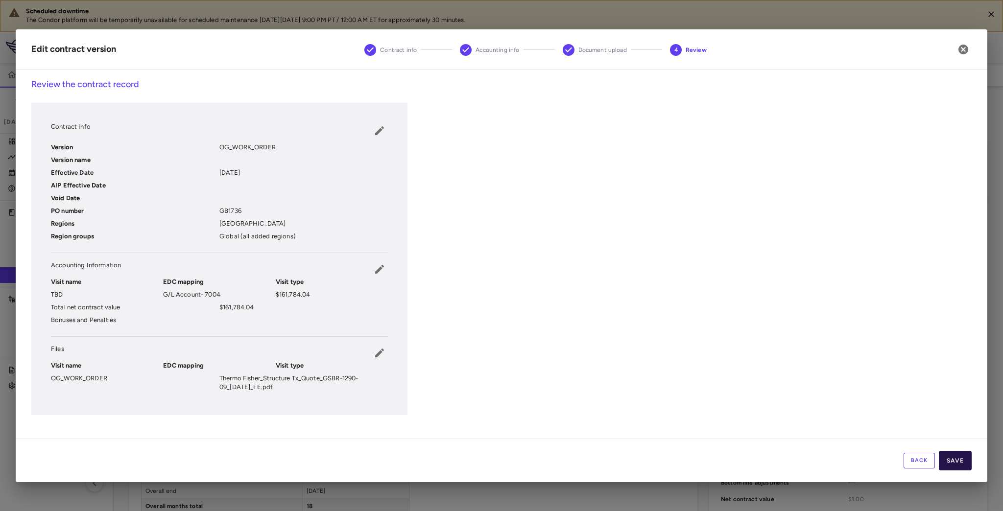
click at [959, 463] on button "Save" at bounding box center [955, 461] width 33 height 20
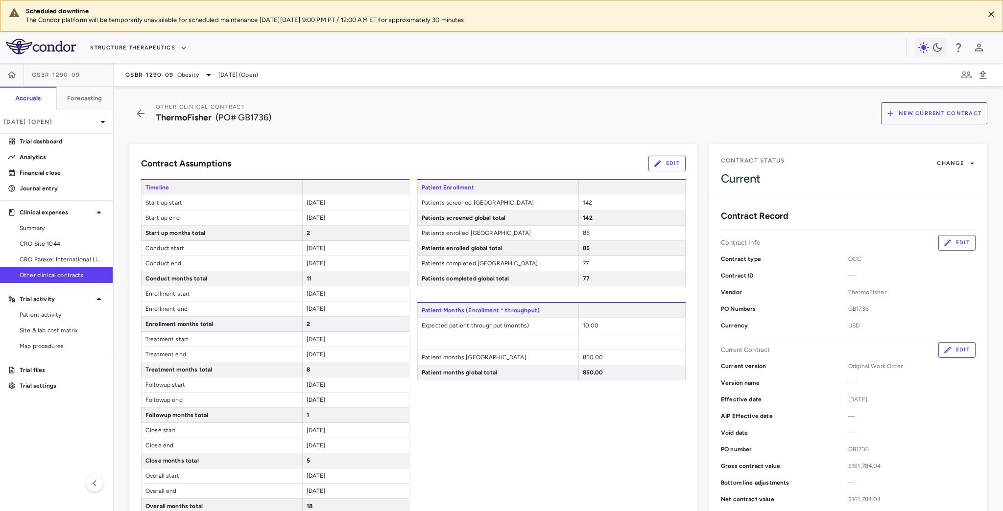
drag, startPoint x: 63, startPoint y: 257, endPoint x: 57, endPoint y: 275, distance: 18.9
click at [63, 257] on span "CRO Parexel International Limited" at bounding box center [62, 259] width 85 height 9
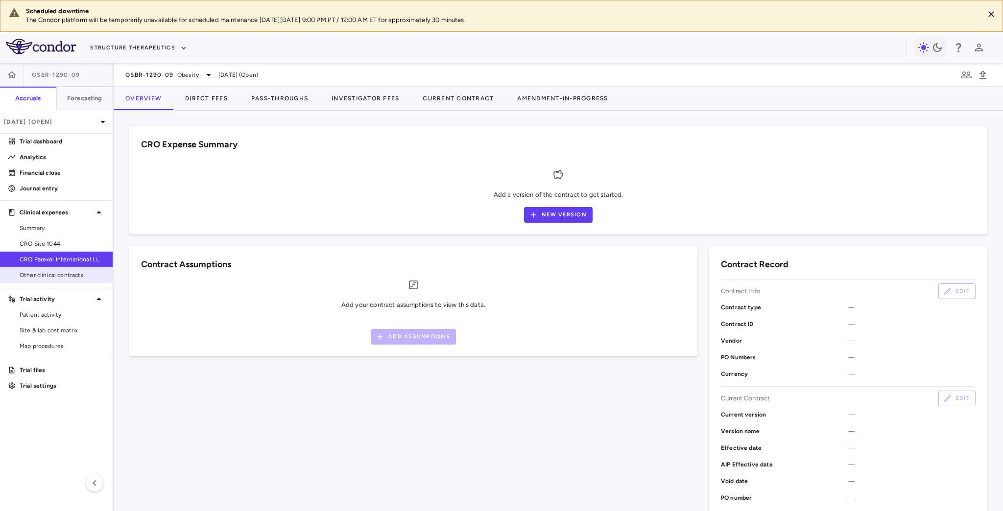
click at [57, 275] on span "Other clinical contracts" at bounding box center [62, 275] width 85 height 9
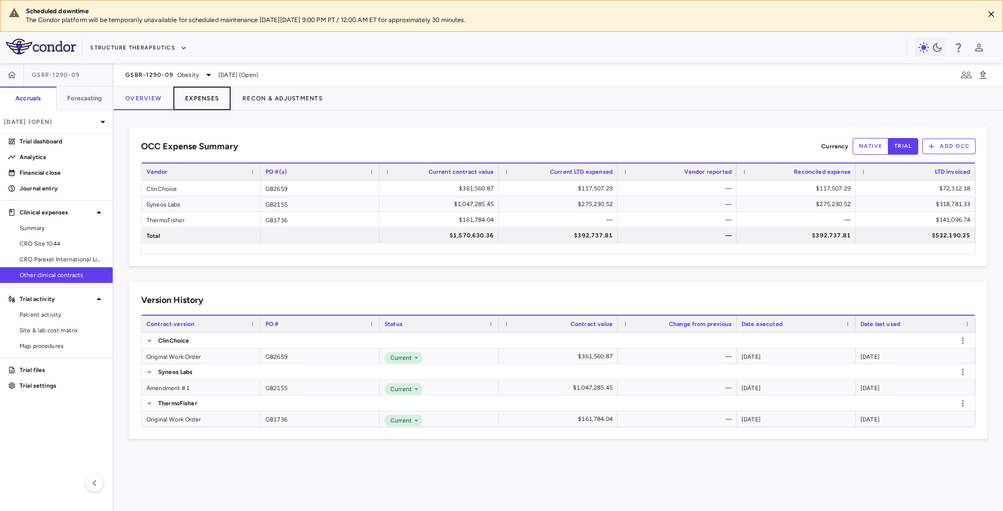
click at [205, 96] on button "Expenses" at bounding box center [201, 99] width 57 height 24
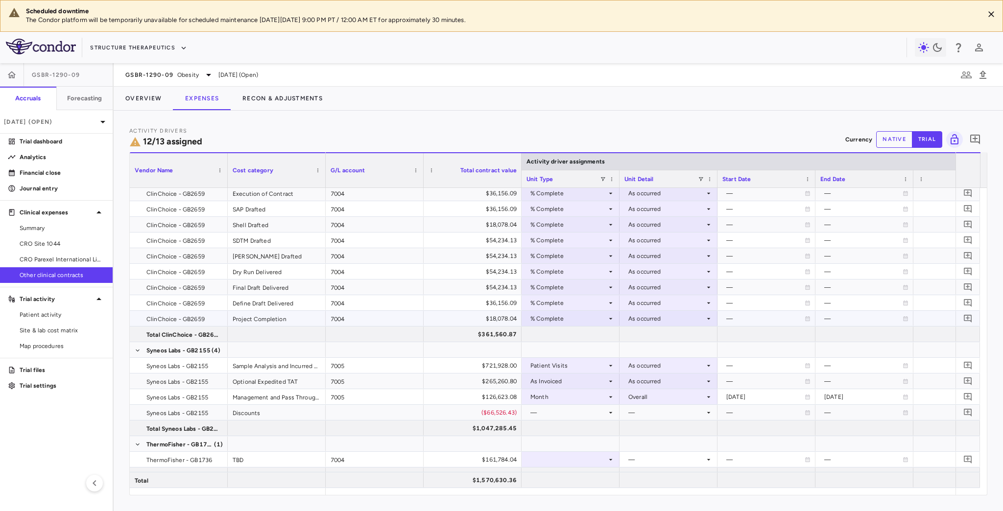
scroll to position [28, 0]
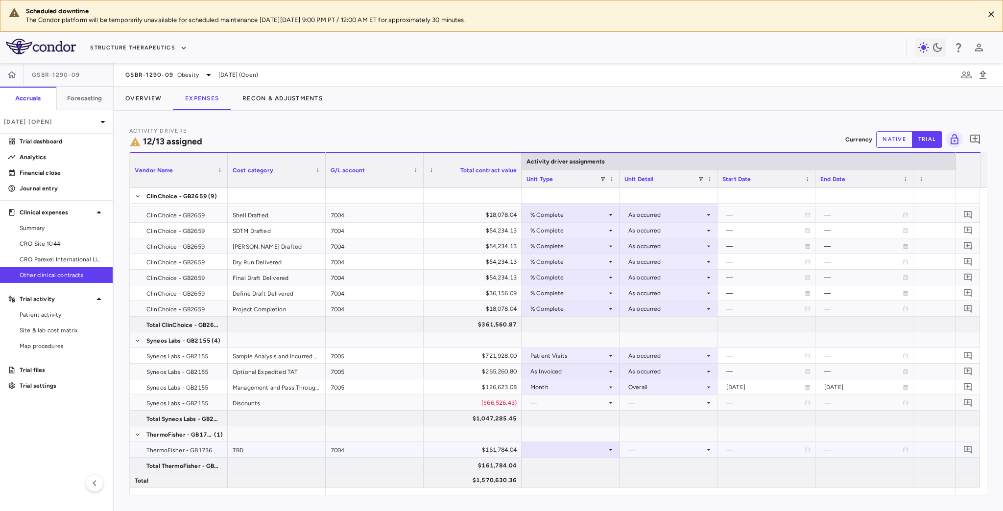
click at [562, 450] on div at bounding box center [570, 450] width 88 height 14
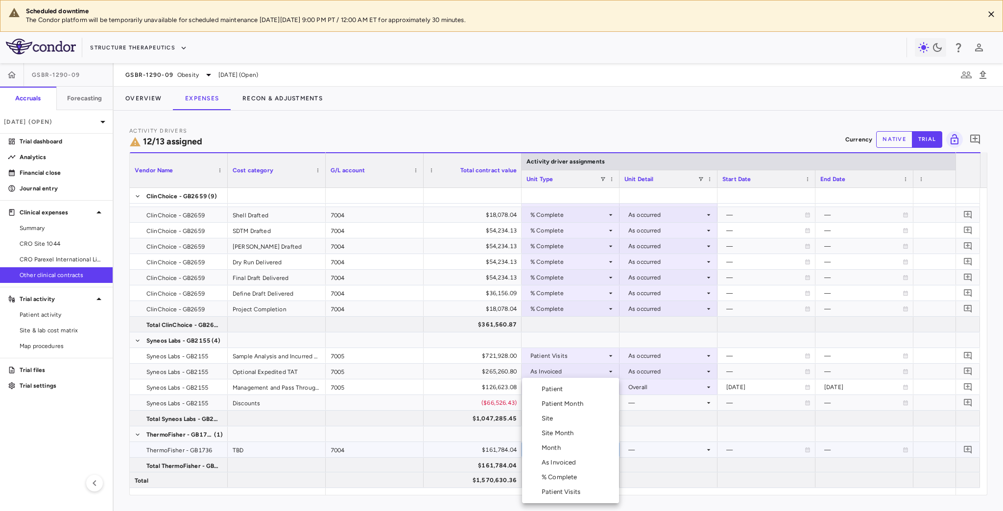
click at [572, 458] on li "As Invoiced" at bounding box center [570, 462] width 97 height 15
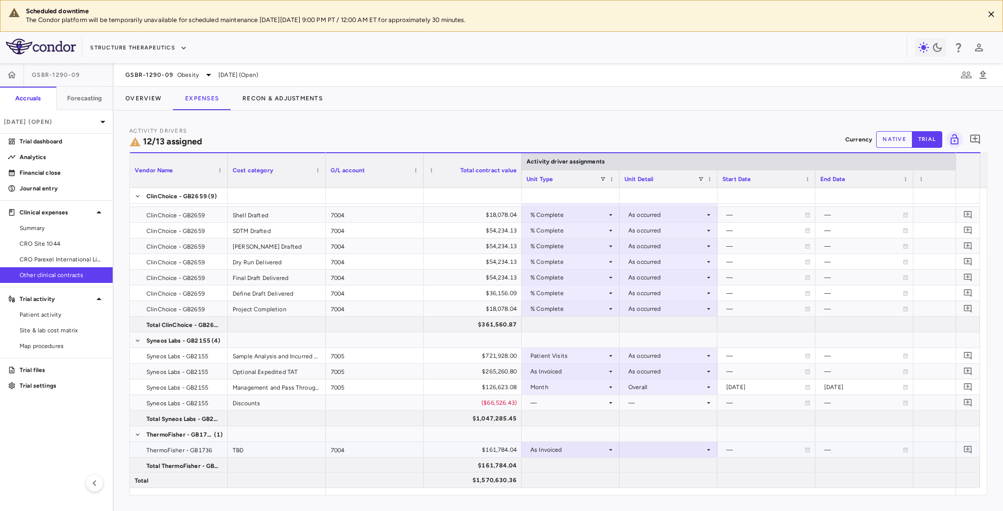
click at [662, 446] on div at bounding box center [668, 450] width 88 height 14
click at [670, 468] on div "As occurred" at bounding box center [658, 467] width 39 height 9
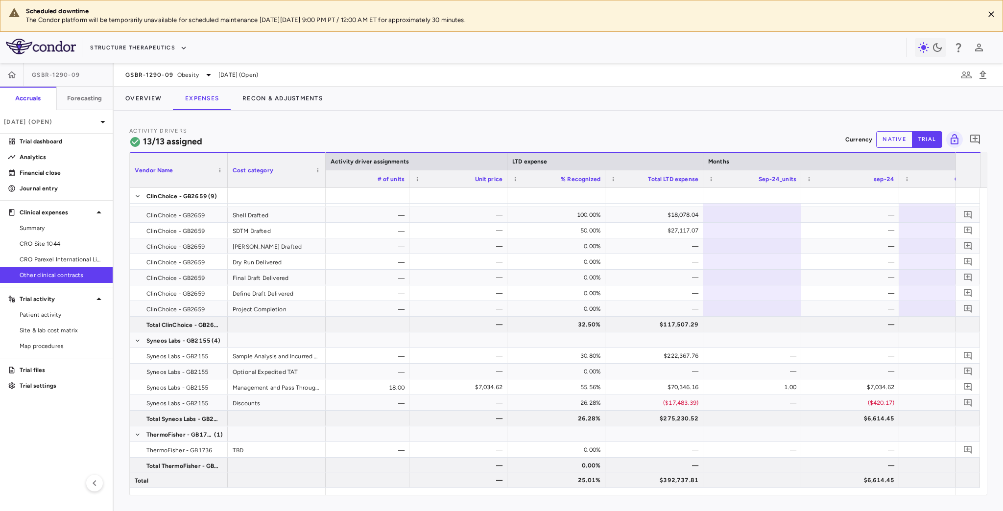
scroll to position [0, 615]
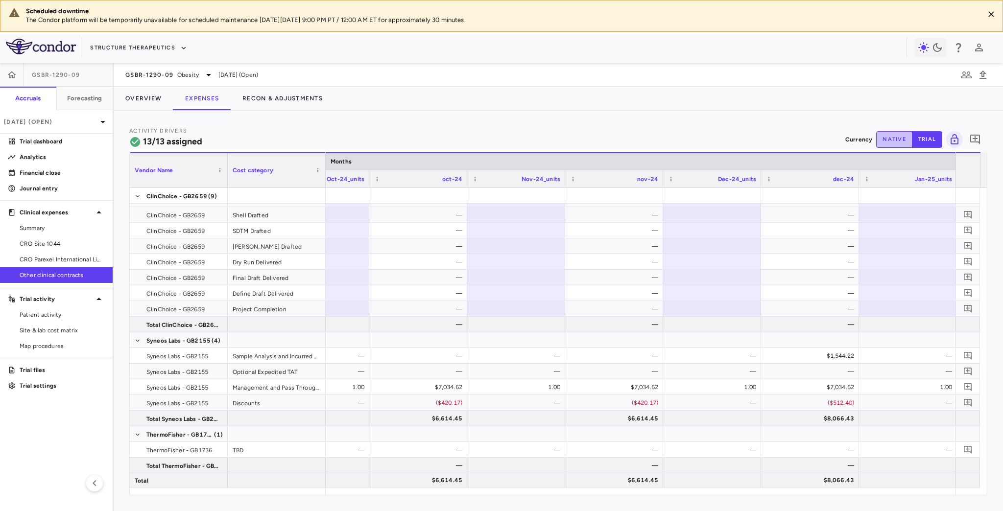
drag, startPoint x: 878, startPoint y: 136, endPoint x: 886, endPoint y: 139, distance: 7.9
click at [879, 137] on button "native" at bounding box center [894, 139] width 36 height 17
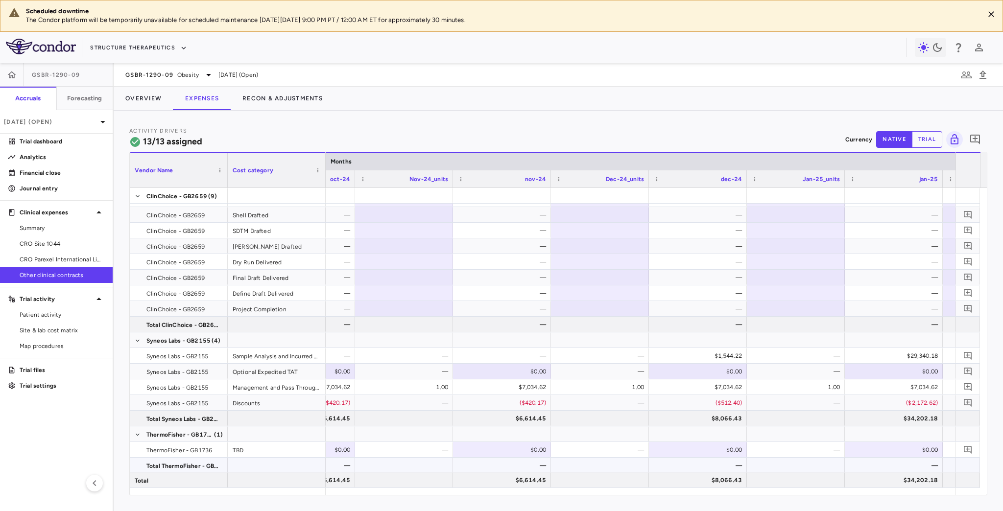
click at [739, 458] on div "—" at bounding box center [700, 466] width 84 height 16
click at [711, 449] on div "$0.00" at bounding box center [700, 450] width 84 height 16
type input "********"
click at [893, 448] on div "$0.00" at bounding box center [895, 450] width 84 height 16
click at [885, 450] on div "$0.00" at bounding box center [895, 450] width 84 height 16
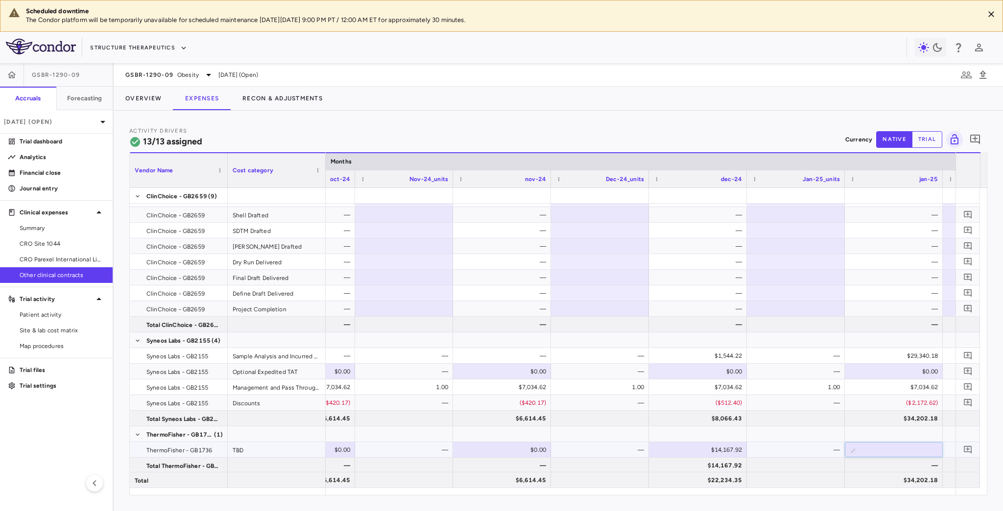
type input "********"
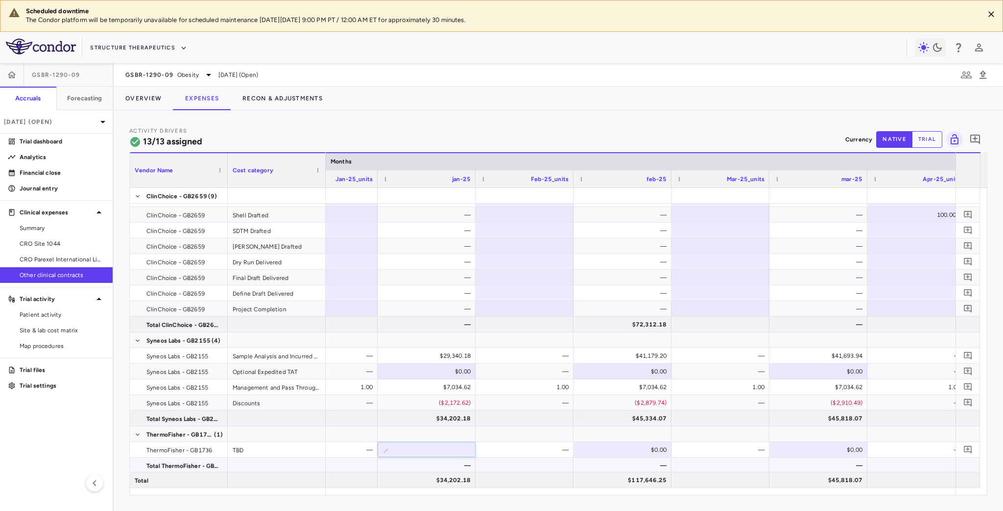
click at [631, 458] on div "—" at bounding box center [624, 466] width 84 height 16
click at [639, 449] on div "$0.00" at bounding box center [624, 450] width 84 height 16
type input "********"
click at [816, 448] on div "$0.00" at bounding box center [820, 450] width 84 height 16
click at [814, 449] on div "$0.00" at bounding box center [820, 450] width 84 height 16
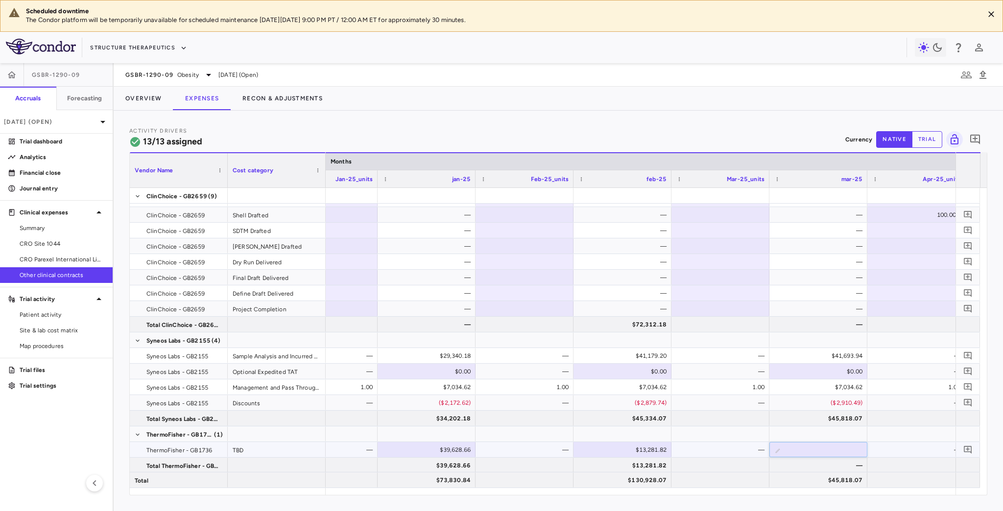
type input "*"
type input "********"
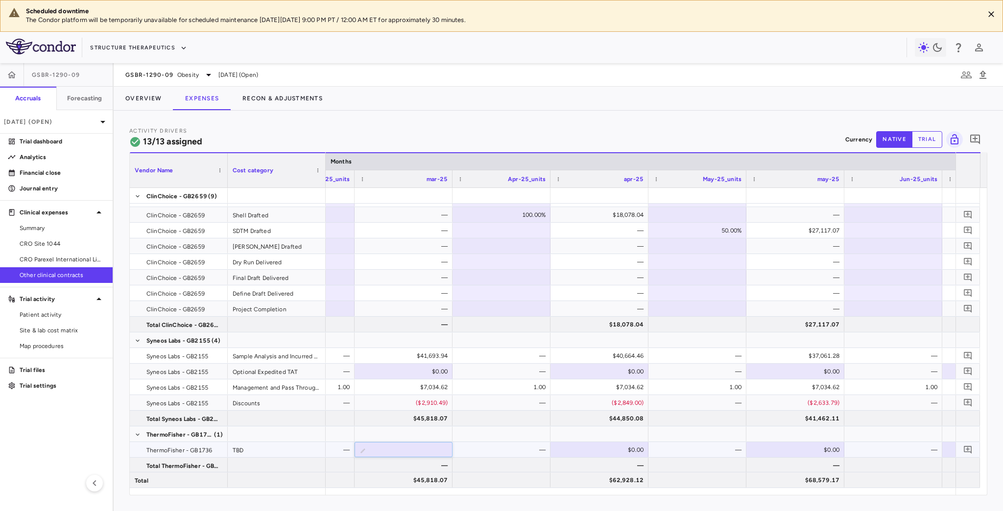
click at [610, 450] on div "$0.00" at bounding box center [601, 450] width 84 height 16
type input "******"
click at [798, 451] on div "$0.00" at bounding box center [797, 450] width 84 height 16
click at [797, 450] on div "$0.00" at bounding box center [797, 450] width 84 height 16
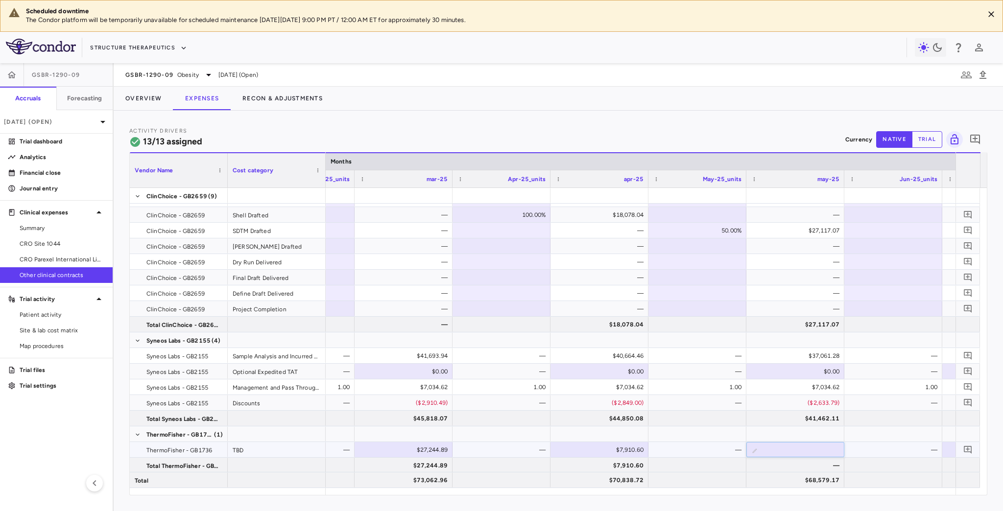
type input "*******"
click at [822, 431] on div at bounding box center [795, 434] width 88 height 14
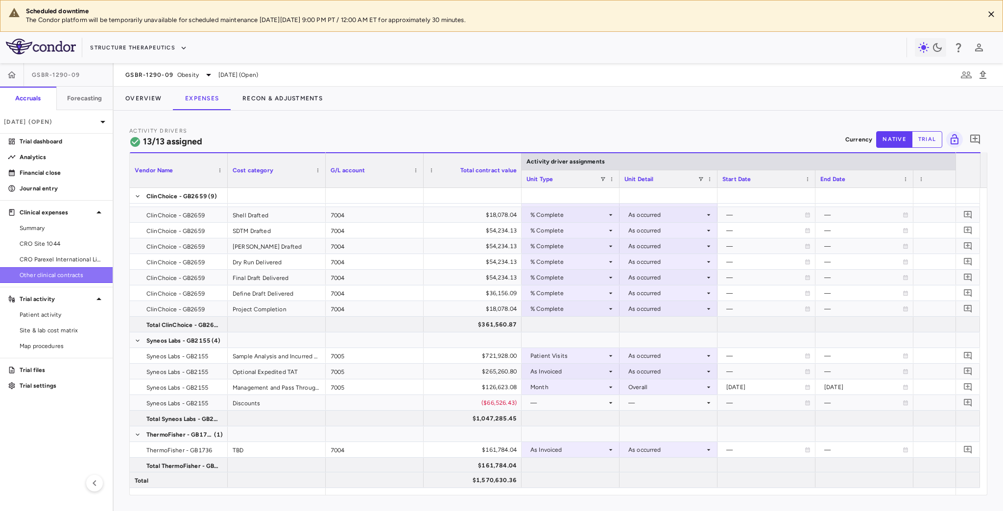
click at [66, 274] on span "Other clinical contracts" at bounding box center [62, 275] width 85 height 9
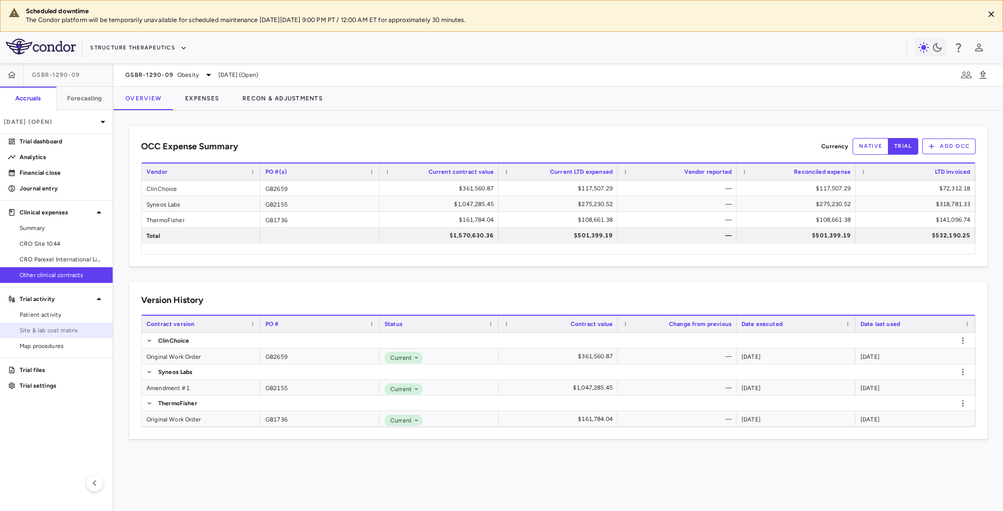
click at [58, 329] on span "Site & lab cost matrix" at bounding box center [62, 330] width 85 height 9
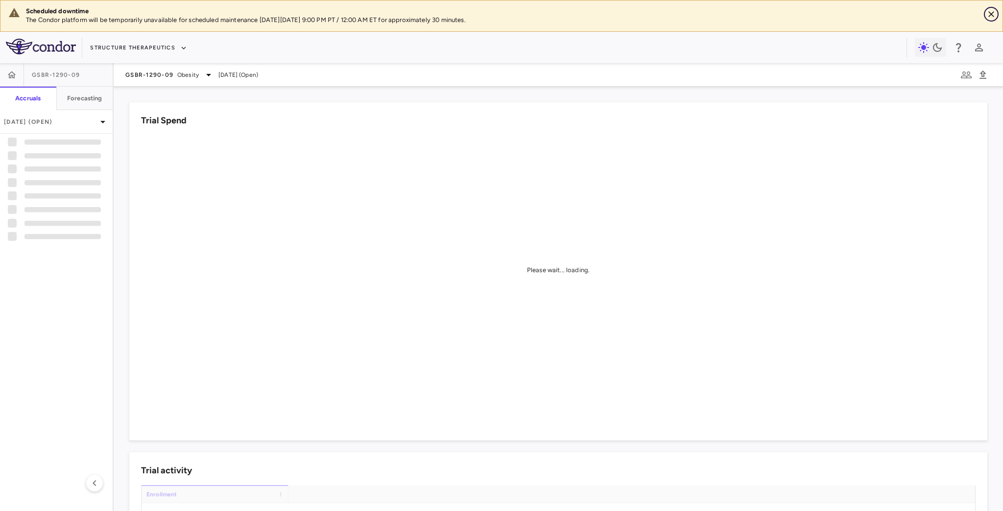
drag, startPoint x: 991, startPoint y: 14, endPoint x: 119, endPoint y: 209, distance: 893.1
click at [991, 14] on icon "Close" at bounding box center [991, 14] width 6 height 6
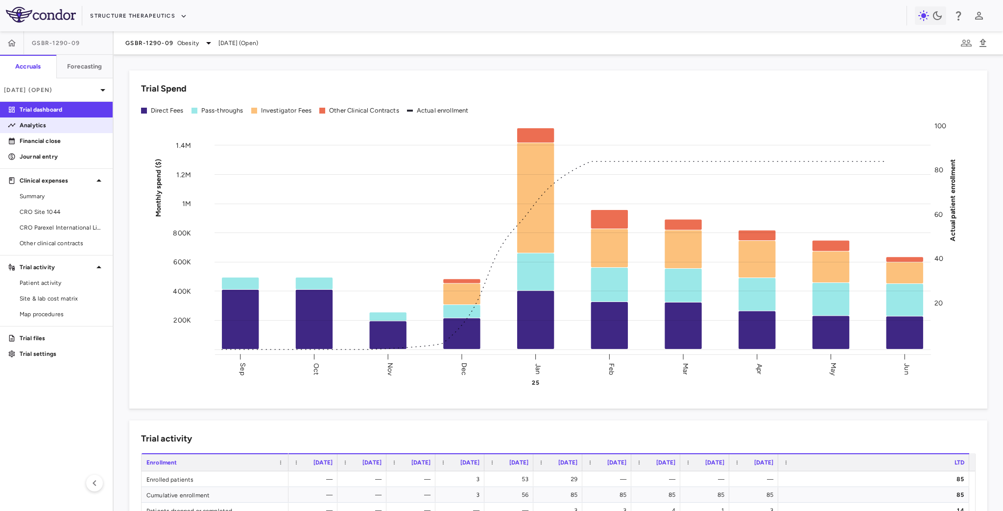
drag, startPoint x: 42, startPoint y: 123, endPoint x: 86, endPoint y: 121, distance: 44.1
click at [42, 123] on p "Analytics" at bounding box center [62, 125] width 85 height 9
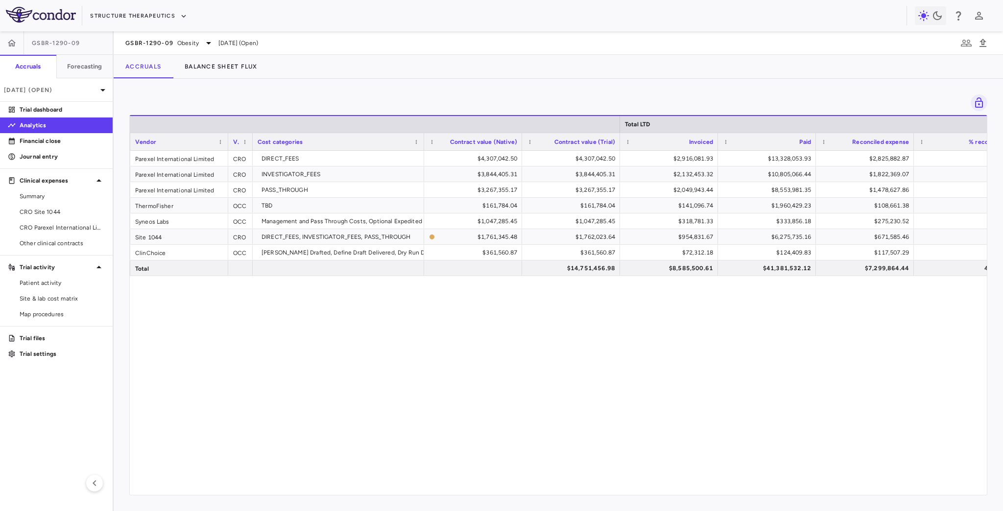
scroll to position [0, 196]
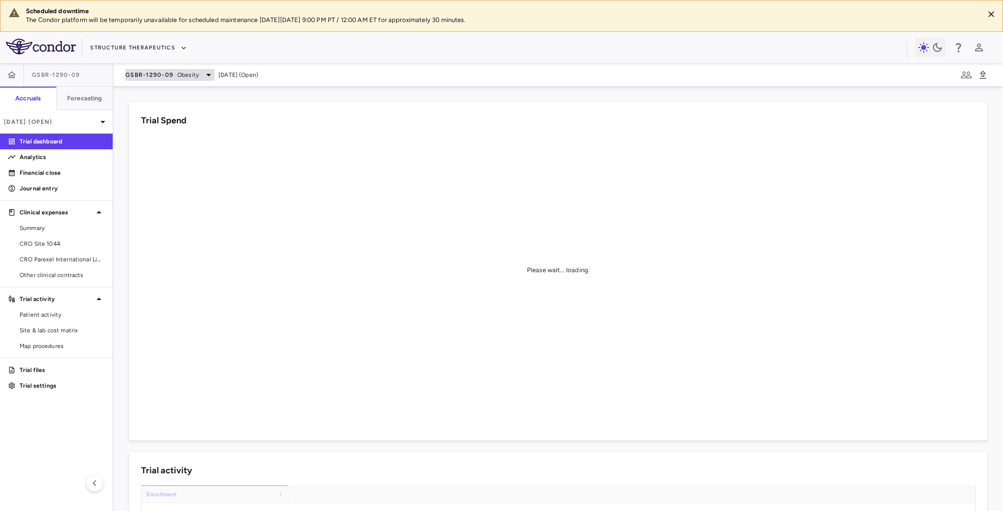
click at [180, 73] on span "Obesity" at bounding box center [188, 75] width 22 height 9
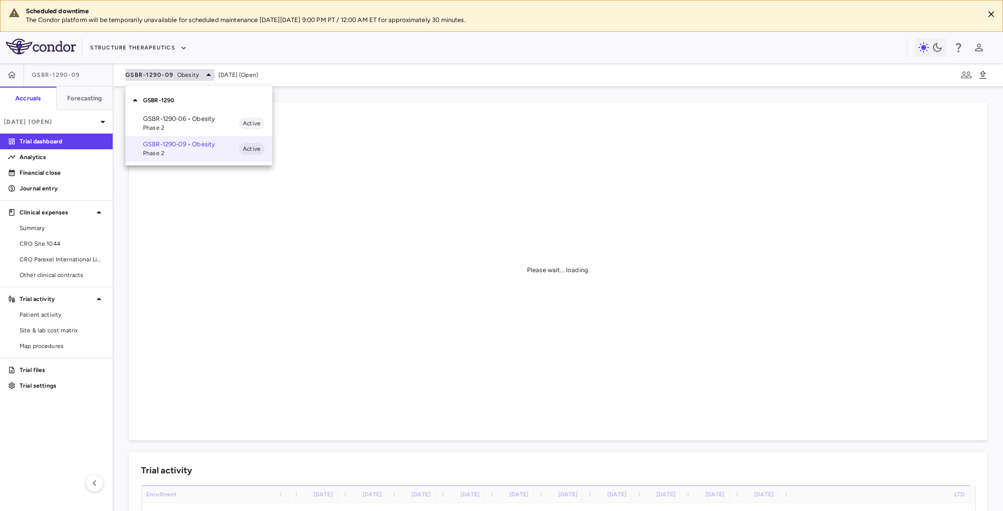
click at [183, 120] on p "GSBR-1290-06 • Obesity" at bounding box center [191, 119] width 96 height 9
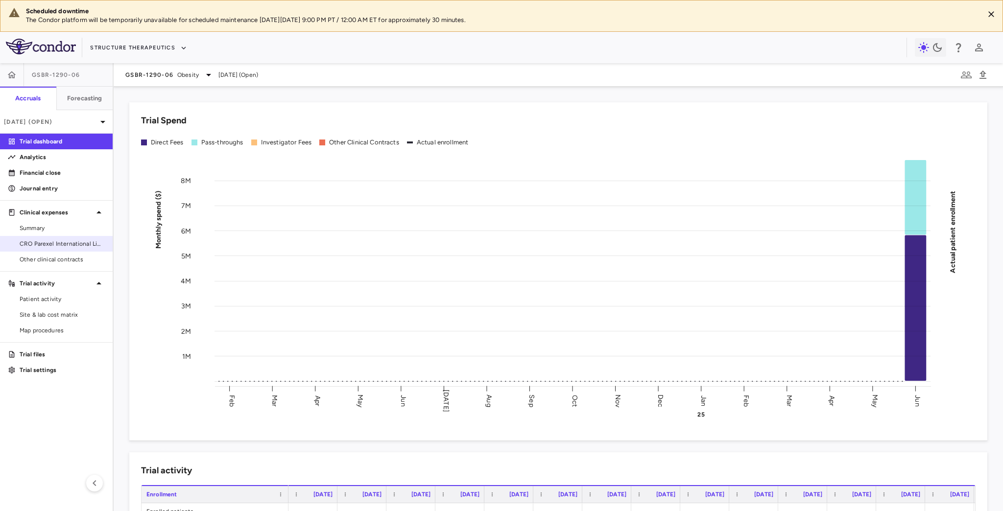
click at [69, 243] on span "CRO Parexel International Limited" at bounding box center [62, 243] width 85 height 9
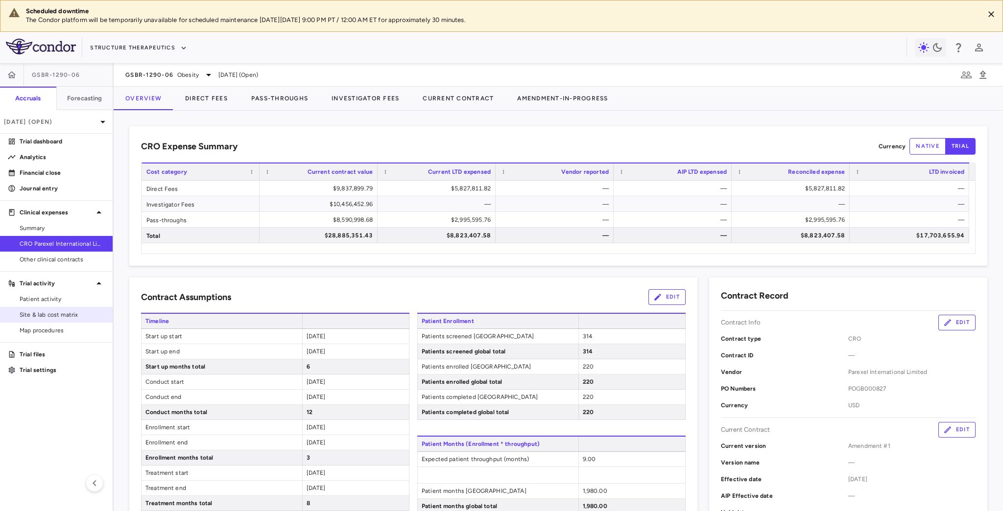
click at [78, 317] on span "Site & lab cost matrix" at bounding box center [62, 314] width 85 height 9
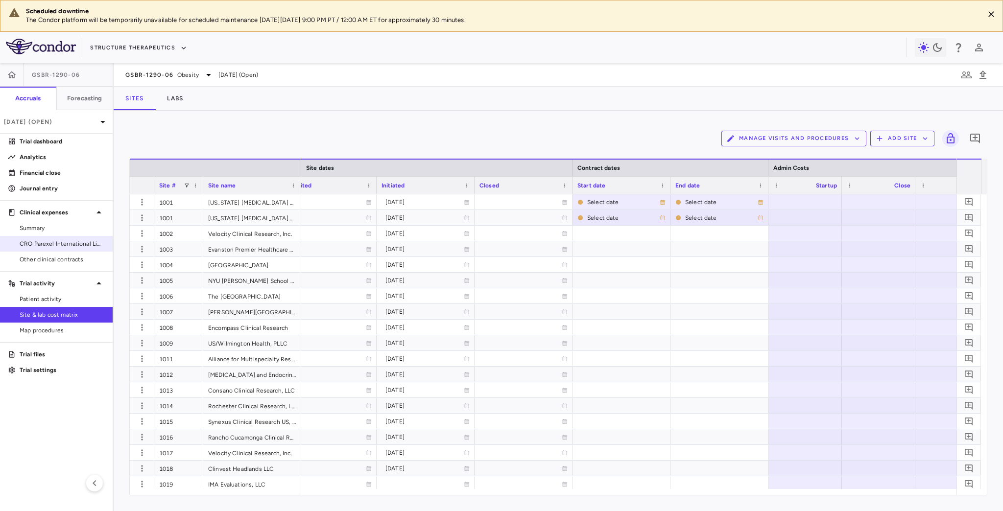
scroll to position [0, 644]
